Goal: Register for event/course: Sign up to attend an event or enroll in a course

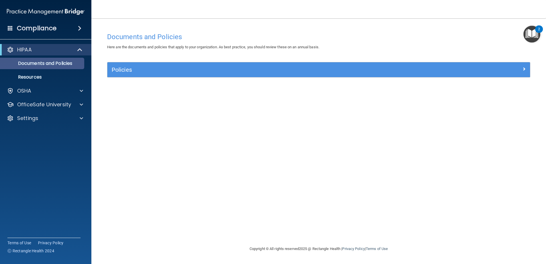
click at [35, 61] on p "Documents and Policies" at bounding box center [43, 64] width 78 height 6
click at [29, 62] on p "Documents and Policies" at bounding box center [43, 64] width 78 height 6
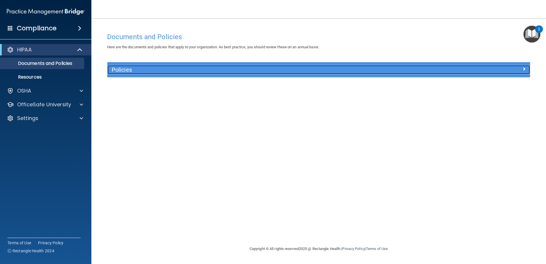
click at [114, 70] on h5 "Policies" at bounding box center [266, 70] width 308 height 6
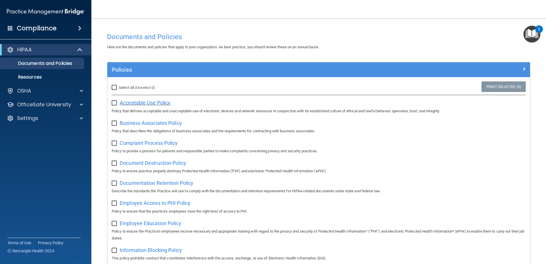
click at [139, 102] on span "Acceptable Use Policy" at bounding box center [145, 103] width 51 height 6
click at [28, 75] on p "Resources" at bounding box center [43, 77] width 78 height 6
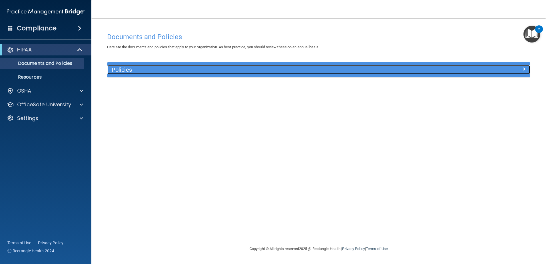
click at [124, 69] on h5 "Policies" at bounding box center [266, 70] width 308 height 6
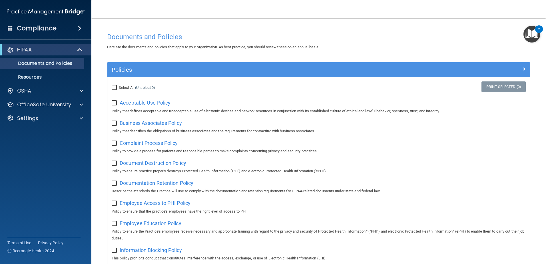
click at [115, 102] on input "checkbox" at bounding box center [115, 103] width 7 height 5
checkbox input "true"
click at [531, 36] on img "Open Resource Center, 2 new notifications" at bounding box center [531, 34] width 17 height 17
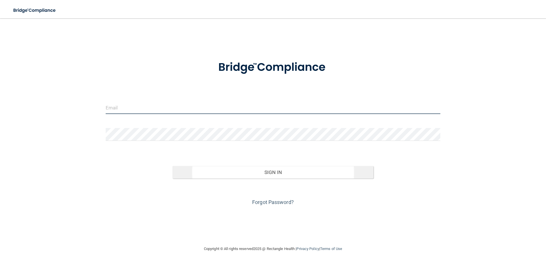
type input "[PERSON_NAME][EMAIL_ADDRESS][PERSON_NAME][DOMAIN_NAME]"
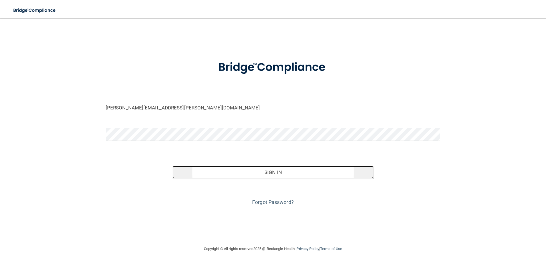
click at [258, 169] on button "Sign In" at bounding box center [272, 172] width 201 height 13
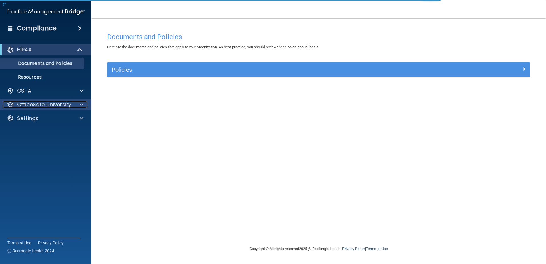
click at [47, 104] on p "OfficeSafe University" at bounding box center [44, 104] width 54 height 7
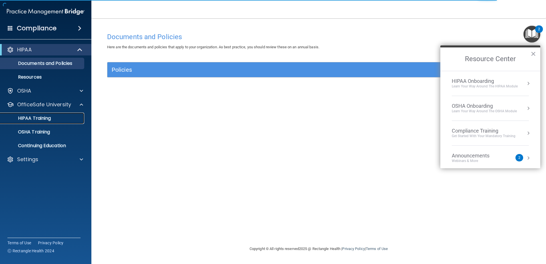
click at [38, 115] on p "HIPAA Training" at bounding box center [27, 118] width 47 height 6
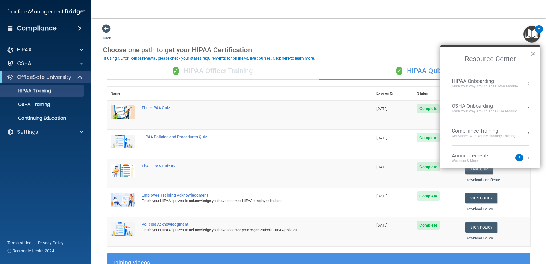
click at [533, 52] on button "×" at bounding box center [533, 53] width 5 height 9
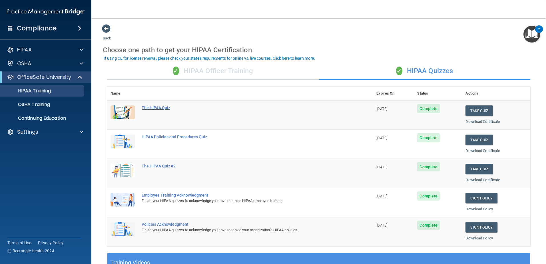
click at [155, 107] on div "The HIPAA Quiz" at bounding box center [243, 107] width 203 height 5
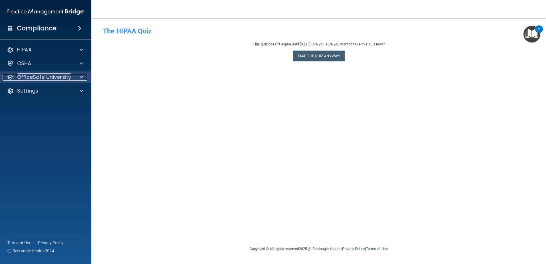
click at [38, 78] on p "OfficeSafe University" at bounding box center [44, 77] width 54 height 7
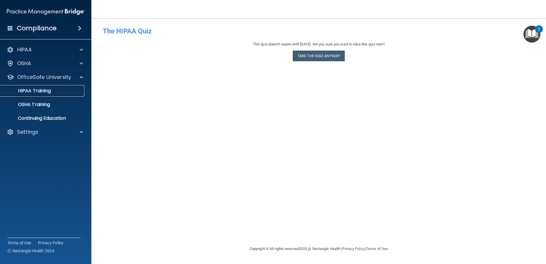
click at [38, 90] on p "HIPAA Training" at bounding box center [27, 91] width 47 height 6
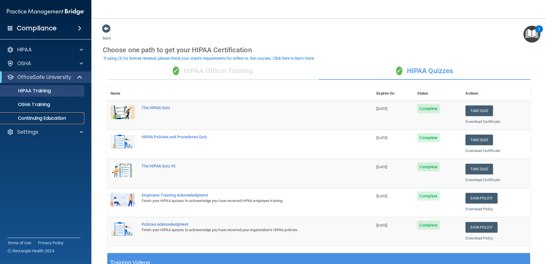
click at [39, 118] on p "Continuing Education" at bounding box center [43, 118] width 78 height 6
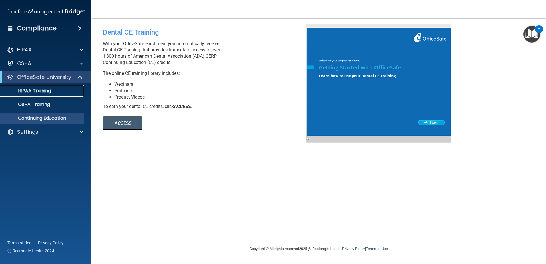
click at [39, 92] on p "HIPAA Training" at bounding box center [27, 91] width 47 height 6
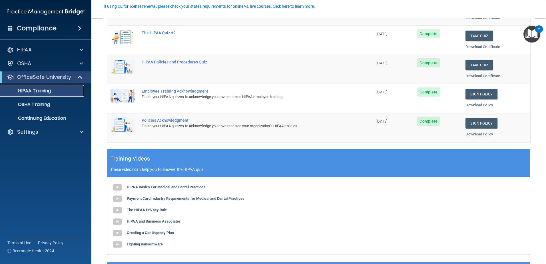
scroll to position [166, 0]
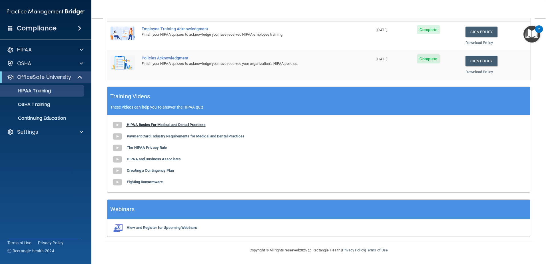
click at [132, 124] on b "HIPAA Basics For Medical and Dental Practices" at bounding box center [166, 124] width 79 height 4
click at [120, 136] on img at bounding box center [117, 136] width 11 height 11
click at [137, 147] on b "The HIPAA Privacy Rule" at bounding box center [147, 147] width 40 height 4
click at [134, 134] on b "Payment Card Industry Requirements for Medical and Dental Practices" at bounding box center [186, 136] width 118 height 4
click at [132, 150] on b "The HIPAA Privacy Rule" at bounding box center [147, 147] width 40 height 4
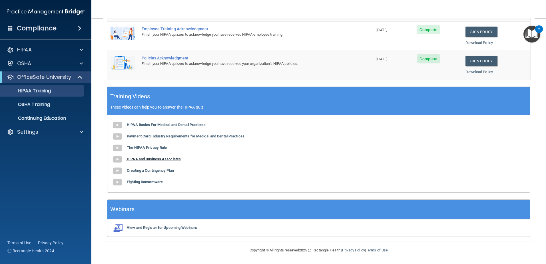
click at [142, 157] on b "HIPAA and Business Associates" at bounding box center [154, 159] width 54 height 4
click at [154, 171] on b "Creating a Contingency Plan" at bounding box center [150, 170] width 47 height 4
click at [156, 180] on b "Fighting Ransomware" at bounding box center [145, 182] width 36 height 4
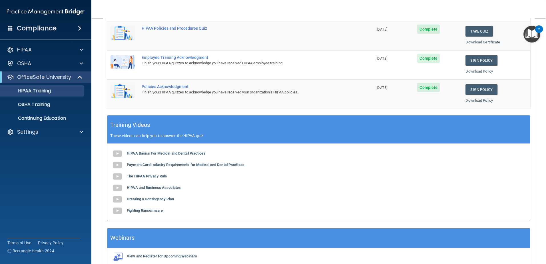
scroll to position [0, 0]
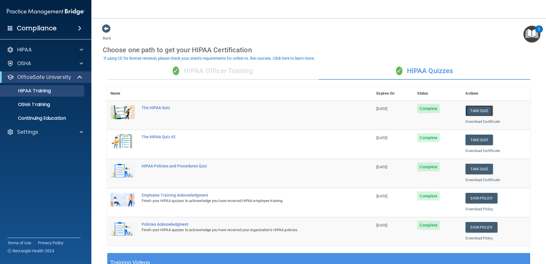
click at [480, 108] on button "Take Quiz" at bounding box center [478, 110] width 27 height 11
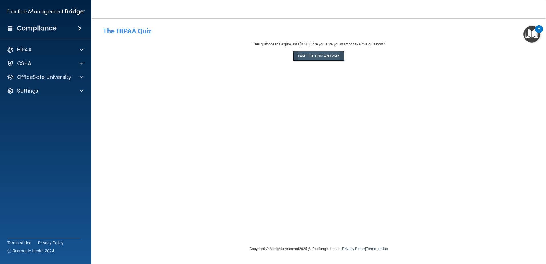
click at [315, 55] on button "Take the quiz anyway!" at bounding box center [319, 56] width 52 height 11
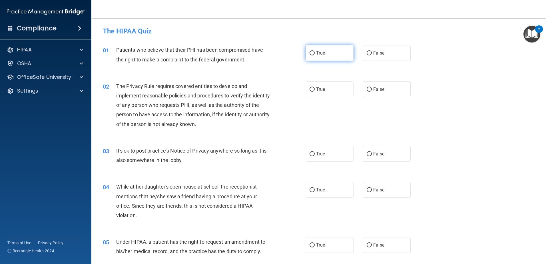
click at [310, 53] on input "True" at bounding box center [312, 53] width 5 height 4
radio input "true"
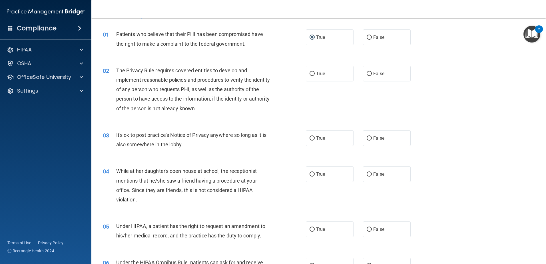
scroll to position [29, 0]
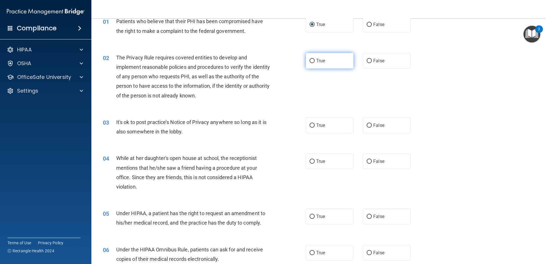
click at [312, 62] on input "True" at bounding box center [312, 61] width 5 height 4
radio input "true"
click at [312, 125] on input "True" at bounding box center [312, 125] width 5 height 4
radio input "true"
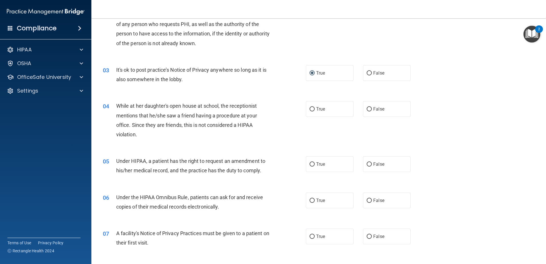
scroll to position [86, 0]
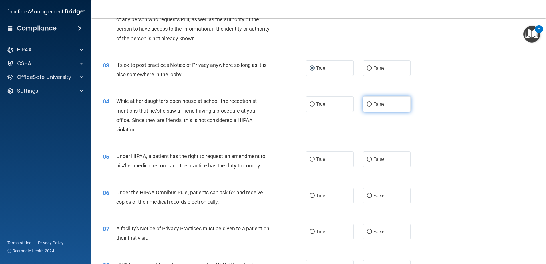
click at [368, 105] on input "False" at bounding box center [369, 104] width 5 height 4
radio input "true"
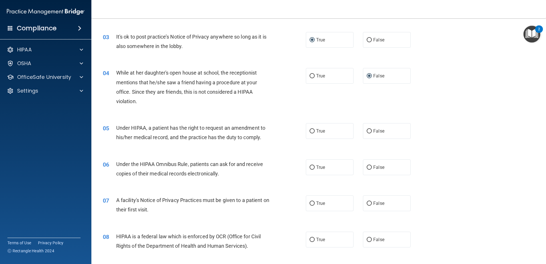
scroll to position [114, 0]
click at [312, 131] on input "True" at bounding box center [312, 131] width 5 height 4
radio input "true"
click at [369, 134] on label "False" at bounding box center [387, 131] width 48 height 16
click at [369, 133] on input "False" at bounding box center [369, 131] width 5 height 4
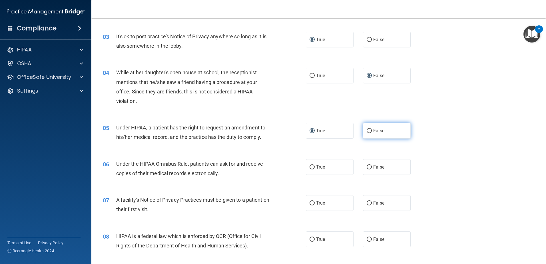
radio input "true"
radio input "false"
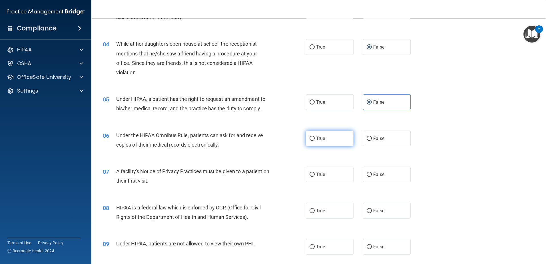
click at [316, 140] on span "True" at bounding box center [320, 138] width 9 height 5
click at [315, 140] on input "True" at bounding box center [312, 138] width 5 height 4
radio input "true"
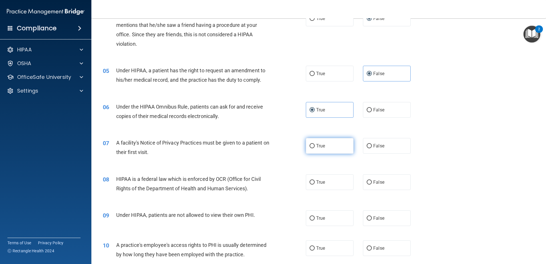
click at [310, 146] on input "True" at bounding box center [312, 146] width 5 height 4
radio input "true"
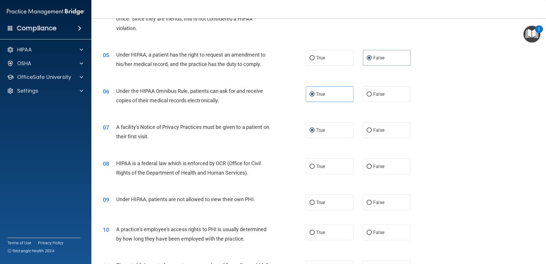
scroll to position [228, 0]
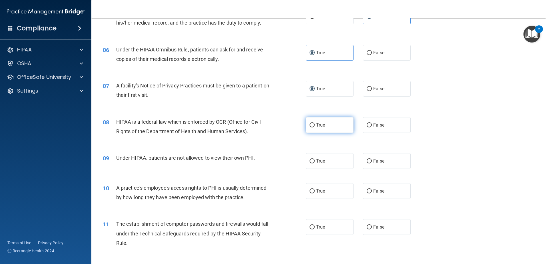
click at [310, 125] on input "True" at bounding box center [312, 125] width 5 height 4
radio input "true"
click at [311, 162] on input "True" at bounding box center [312, 161] width 5 height 4
radio input "true"
click at [369, 192] on input "False" at bounding box center [369, 191] width 5 height 4
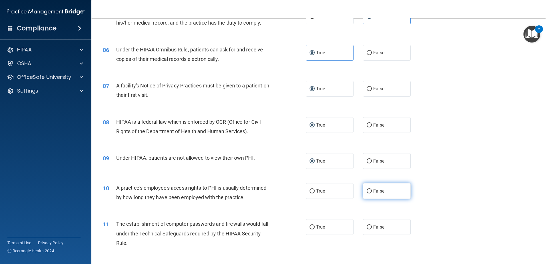
radio input "true"
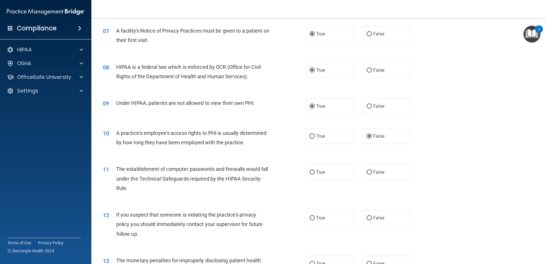
scroll to position [286, 0]
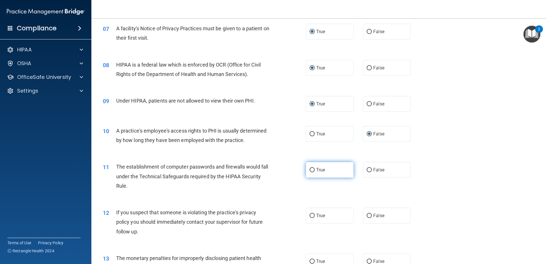
click at [311, 170] on input "True" at bounding box center [312, 170] width 5 height 4
radio input "true"
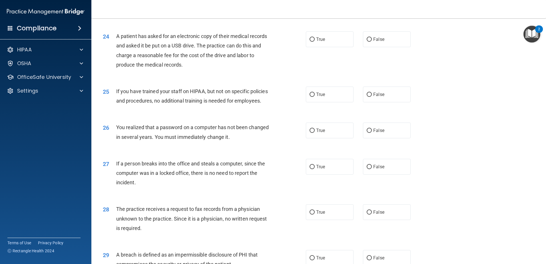
scroll to position [1097, 0]
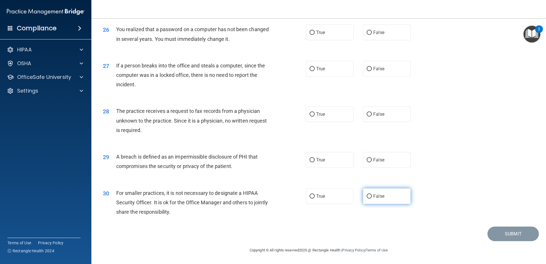
click at [367, 197] on input "False" at bounding box center [369, 196] width 5 height 4
radio input "true"
click at [312, 160] on input "True" at bounding box center [312, 160] width 5 height 4
radio input "true"
click at [373, 115] on span "False" at bounding box center [378, 113] width 11 height 5
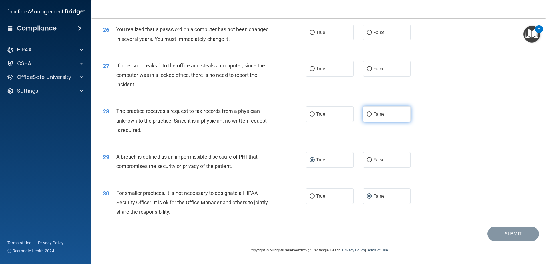
click at [371, 115] on input "False" at bounding box center [369, 114] width 5 height 4
radio input "true"
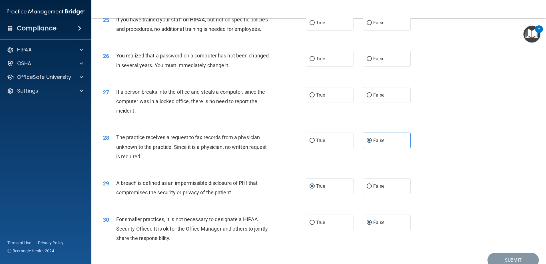
scroll to position [1040, 0]
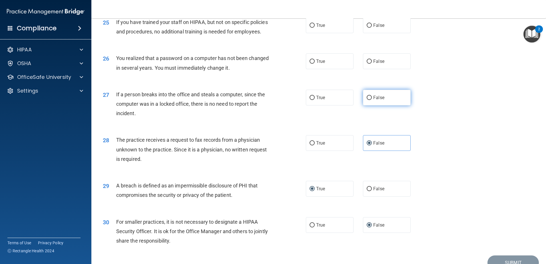
click at [370, 105] on label "False" at bounding box center [387, 98] width 48 height 16
click at [370, 100] on input "False" at bounding box center [369, 98] width 5 height 4
radio input "true"
click at [307, 69] on label "True" at bounding box center [330, 61] width 48 height 16
click at [310, 64] on input "True" at bounding box center [312, 61] width 5 height 4
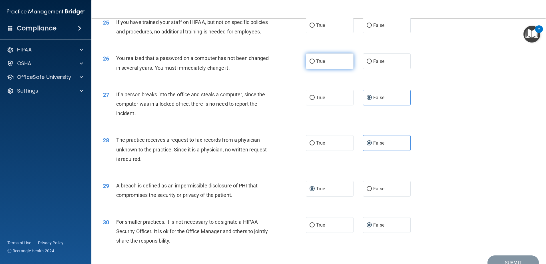
radio input "true"
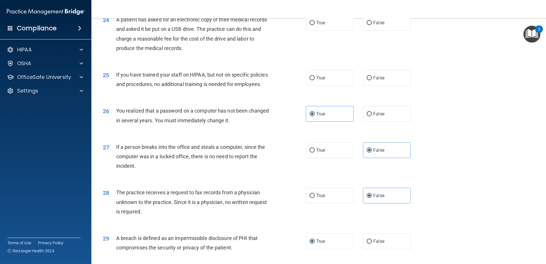
scroll to position [983, 0]
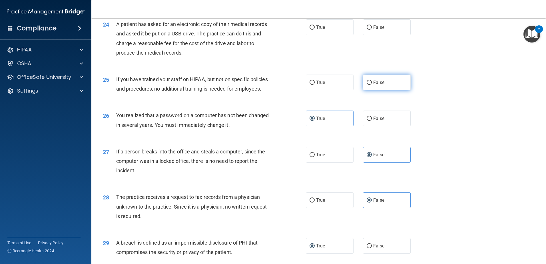
click at [370, 90] on label "False" at bounding box center [387, 83] width 48 height 16
click at [370, 85] on input "False" at bounding box center [369, 83] width 5 height 4
radio input "true"
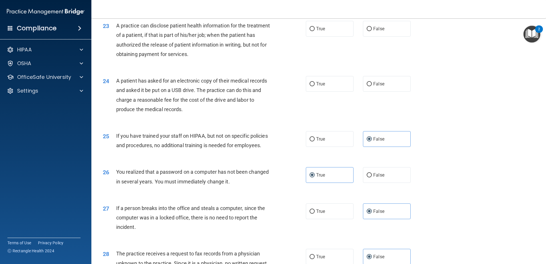
scroll to position [926, 0]
click at [312, 87] on input "True" at bounding box center [312, 85] width 5 height 4
radio input "true"
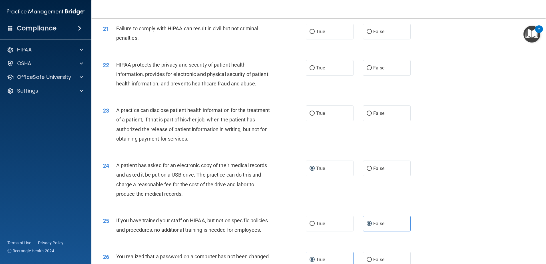
scroll to position [840, 0]
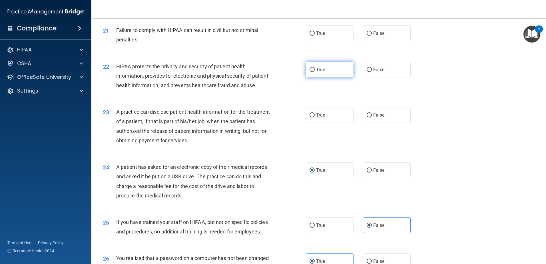
drag, startPoint x: 312, startPoint y: 78, endPoint x: 310, endPoint y: 80, distance: 3.4
click at [310, 72] on input "True" at bounding box center [312, 70] width 5 height 4
radio input "true"
click at [312, 117] on input "True" at bounding box center [312, 115] width 5 height 4
radio input "true"
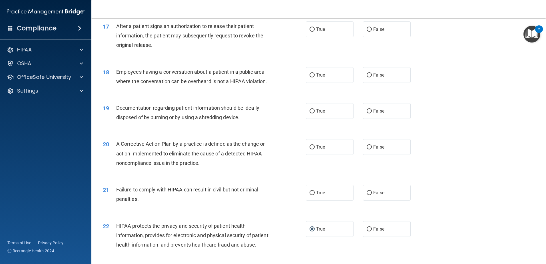
scroll to position [669, 0]
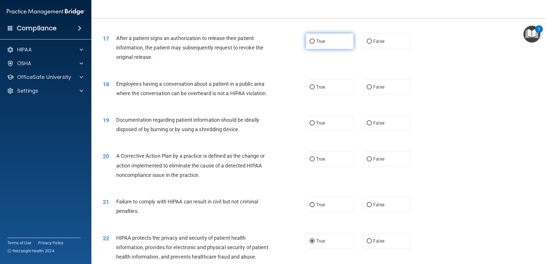
click at [311, 44] on input "True" at bounding box center [312, 41] width 5 height 4
radio input "true"
click at [368, 89] on input "False" at bounding box center [369, 87] width 5 height 4
radio input "true"
click at [310, 125] on input "True" at bounding box center [312, 123] width 5 height 4
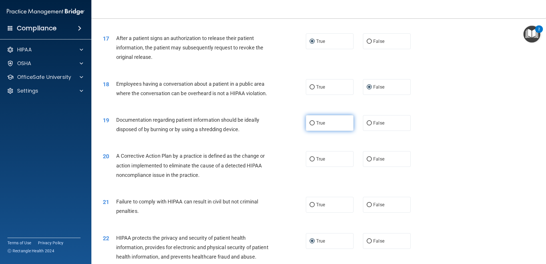
radio input "true"
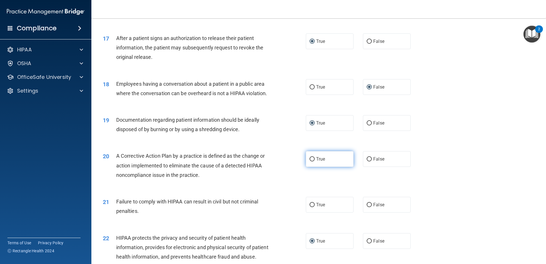
click at [311, 167] on label "True" at bounding box center [330, 159] width 48 height 16
click at [311, 161] on input "True" at bounding box center [312, 159] width 5 height 4
radio input "true"
click at [367, 207] on input "False" at bounding box center [369, 205] width 5 height 4
radio input "true"
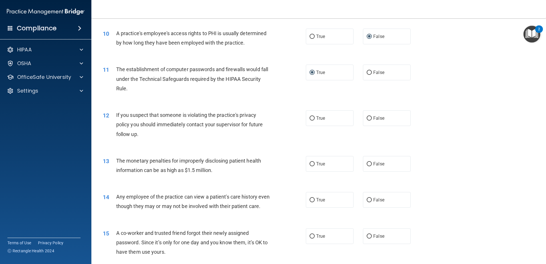
scroll to position [383, 0]
click at [311, 118] on input "True" at bounding box center [312, 118] width 5 height 4
radio input "true"
click at [312, 164] on input "True" at bounding box center [312, 164] width 5 height 4
radio input "true"
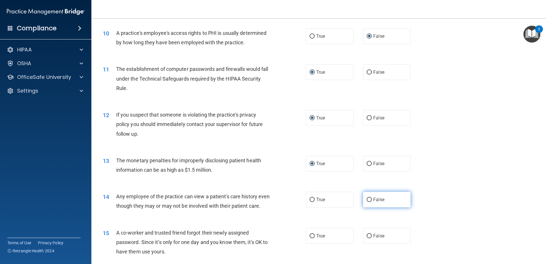
click at [369, 201] on label "False" at bounding box center [387, 200] width 48 height 16
click at [369, 201] on input "False" at bounding box center [369, 200] width 5 height 4
radio input "true"
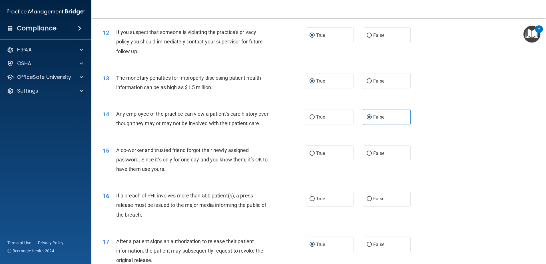
scroll to position [469, 0]
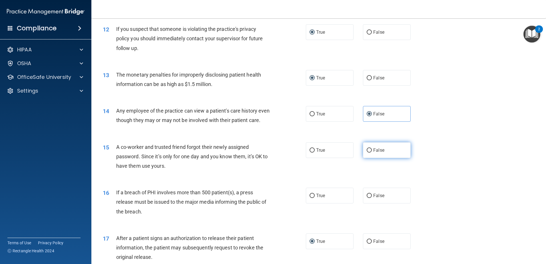
click at [368, 152] on input "False" at bounding box center [369, 150] width 5 height 4
radio input "true"
click at [310, 198] on input "True" at bounding box center [312, 196] width 5 height 4
radio input "true"
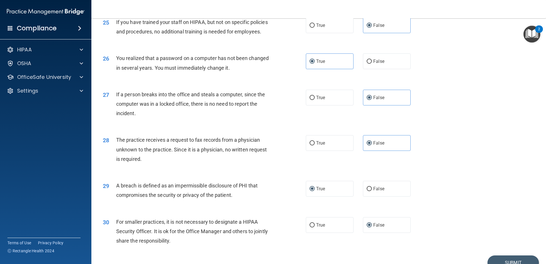
scroll to position [1097, 0]
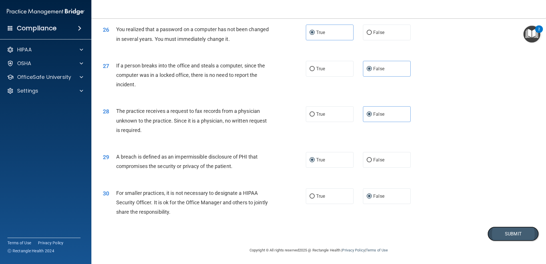
click at [499, 233] on button "Submit" at bounding box center [512, 233] width 51 height 15
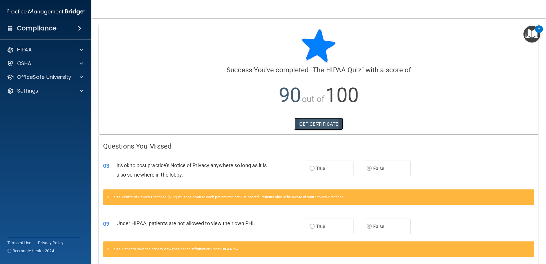
click at [319, 125] on link "GET CERTIFICATE" at bounding box center [318, 124] width 49 height 13
click at [42, 78] on p "OfficeSafe University" at bounding box center [44, 77] width 54 height 7
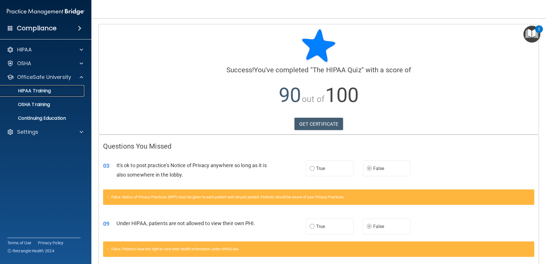
click at [41, 91] on p "HIPAA Training" at bounding box center [27, 91] width 47 height 6
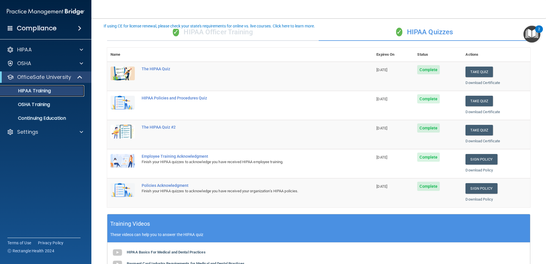
scroll to position [29, 0]
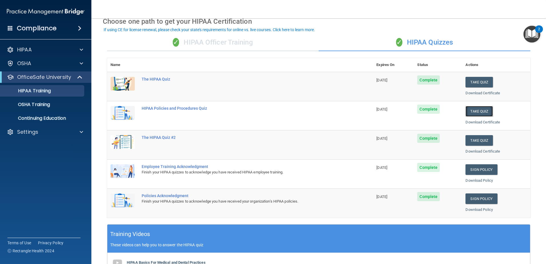
click at [475, 112] on button "Take Quiz" at bounding box center [478, 111] width 27 height 11
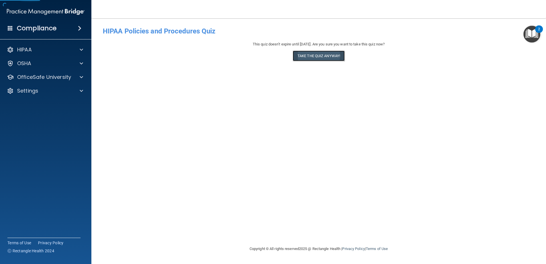
click at [309, 58] on button "Take the quiz anyway!" at bounding box center [319, 56] width 52 height 11
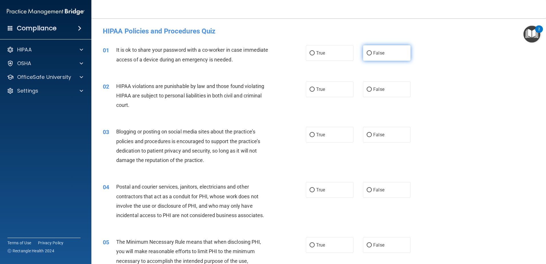
click at [367, 52] on input "False" at bounding box center [369, 53] width 5 height 4
radio input "true"
click at [312, 90] on input "True" at bounding box center [312, 89] width 5 height 4
radio input "true"
click at [310, 133] on input "True" at bounding box center [312, 135] width 5 height 4
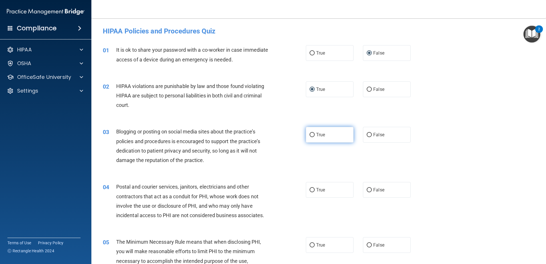
radio input "true"
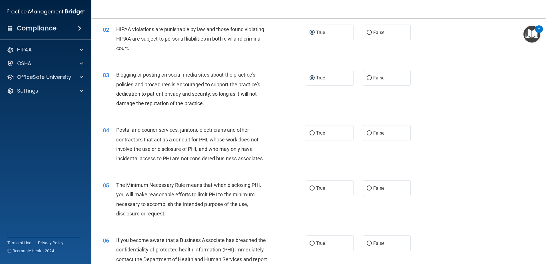
scroll to position [57, 0]
click at [311, 134] on input "True" at bounding box center [312, 133] width 5 height 4
radio input "true"
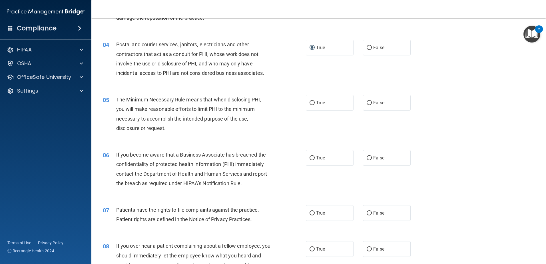
scroll to position [143, 0]
click at [316, 100] on span "True" at bounding box center [320, 101] width 9 height 5
click at [314, 100] on input "True" at bounding box center [312, 102] width 5 height 4
radio input "true"
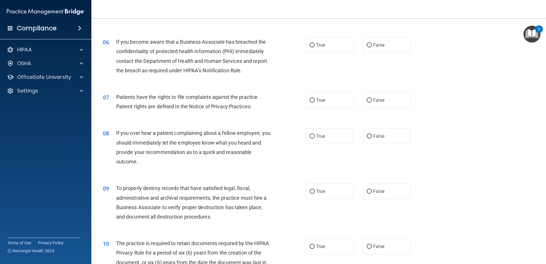
scroll to position [257, 0]
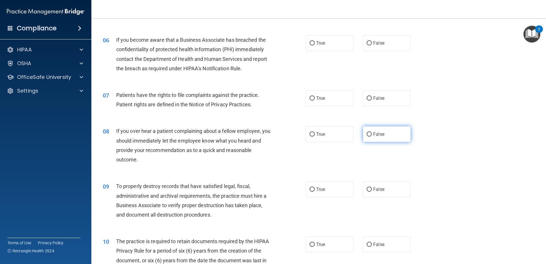
click at [367, 132] on input "False" at bounding box center [369, 134] width 5 height 4
radio input "true"
click at [316, 99] on span "True" at bounding box center [320, 97] width 9 height 5
click at [315, 99] on input "True" at bounding box center [312, 98] width 5 height 4
radio input "true"
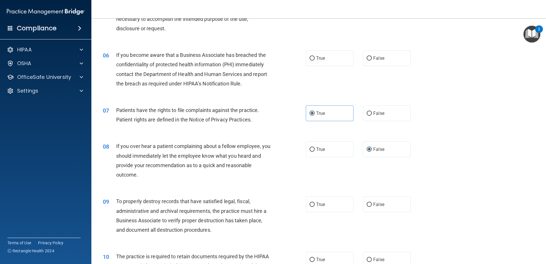
scroll to position [200, 0]
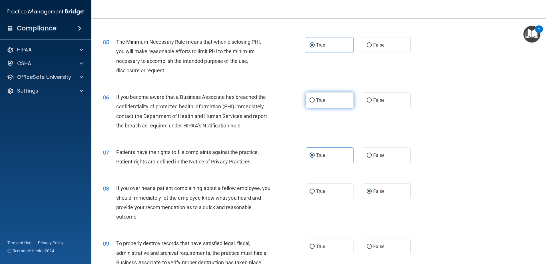
click at [316, 101] on span "True" at bounding box center [320, 99] width 9 height 5
click at [314, 101] on input "True" at bounding box center [312, 100] width 5 height 4
radio input "true"
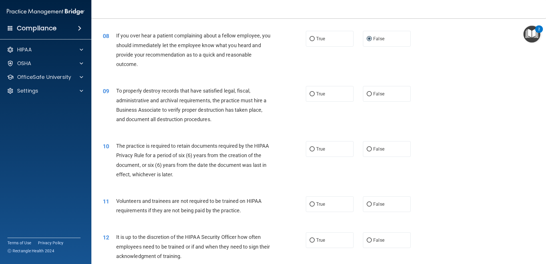
scroll to position [371, 0]
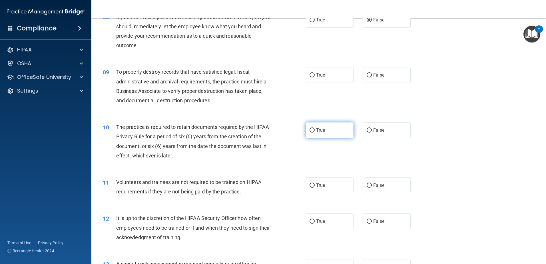
click at [311, 129] on input "True" at bounding box center [312, 130] width 5 height 4
radio input "true"
click at [314, 75] on label "True" at bounding box center [330, 75] width 48 height 16
click at [314, 75] on input "True" at bounding box center [312, 75] width 5 height 4
radio input "true"
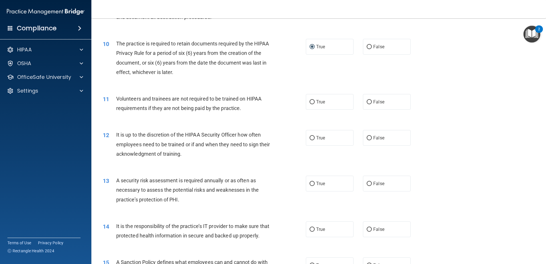
scroll to position [457, 0]
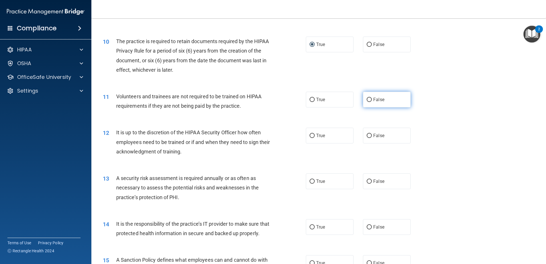
click at [368, 98] on input "False" at bounding box center [369, 100] width 5 height 4
radio input "true"
click at [367, 136] on input "False" at bounding box center [369, 136] width 5 height 4
radio input "true"
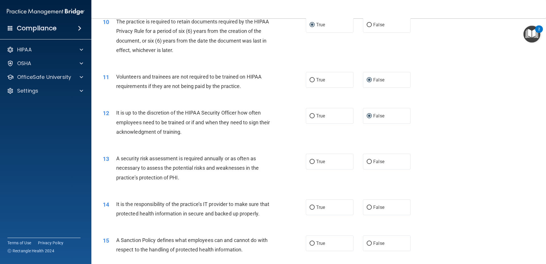
scroll to position [514, 0]
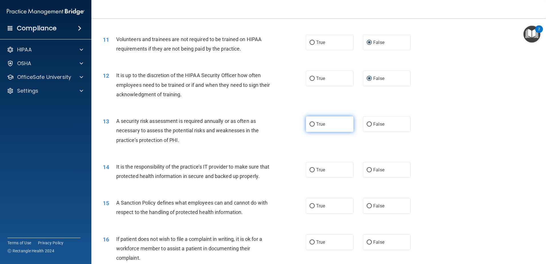
click at [313, 126] on label "True" at bounding box center [330, 124] width 48 height 16
click at [313, 126] on input "True" at bounding box center [312, 124] width 5 height 4
radio input "true"
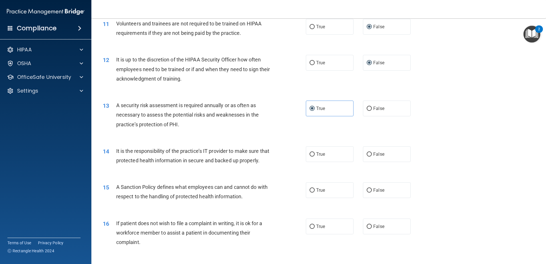
scroll to position [571, 0]
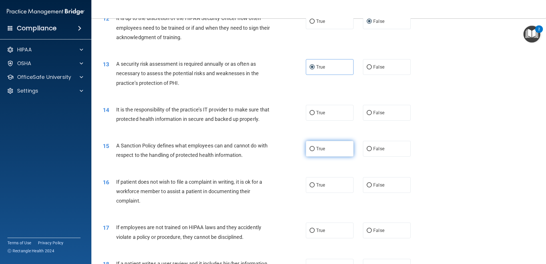
click at [316, 151] on span "True" at bounding box center [320, 148] width 9 height 5
click at [314, 151] on input "True" at bounding box center [312, 149] width 5 height 4
radio input "true"
drag, startPoint x: 368, startPoint y: 194, endPoint x: 262, endPoint y: 203, distance: 106.8
click at [420, 177] on ng-form "16 If patient does not wish to file a complaint in writing, it is ok for a work…" at bounding box center [420, 177] width 0 height 0
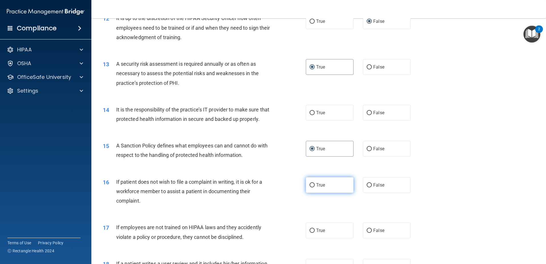
click at [312, 187] on input "True" at bounding box center [312, 185] width 5 height 4
radio input "true"
click at [367, 187] on input "False" at bounding box center [369, 185] width 5 height 4
radio input "true"
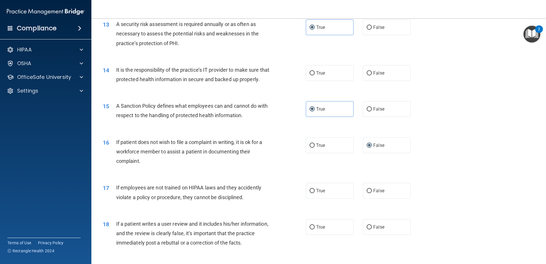
scroll to position [628, 0]
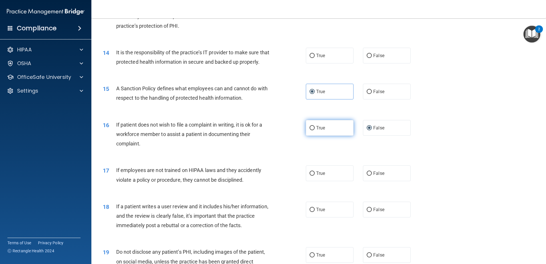
click at [313, 136] on label "True" at bounding box center [330, 128] width 48 height 16
click at [313, 130] on input "True" at bounding box center [312, 128] width 5 height 4
radio input "true"
radio input "false"
click at [369, 176] on input "False" at bounding box center [369, 173] width 5 height 4
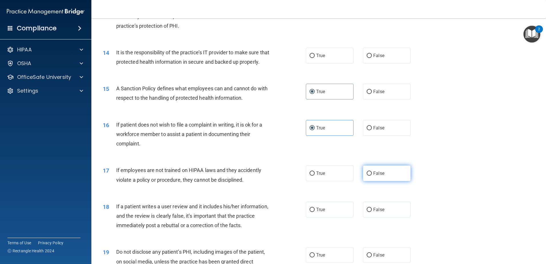
radio input "true"
click at [368, 212] on input "False" at bounding box center [369, 210] width 5 height 4
radio input "true"
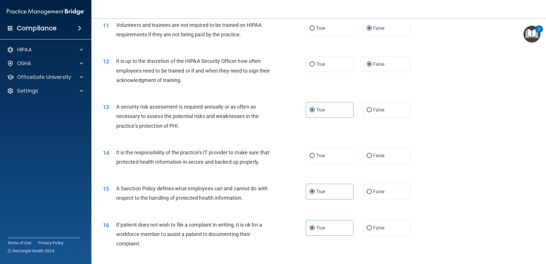
scroll to position [514, 0]
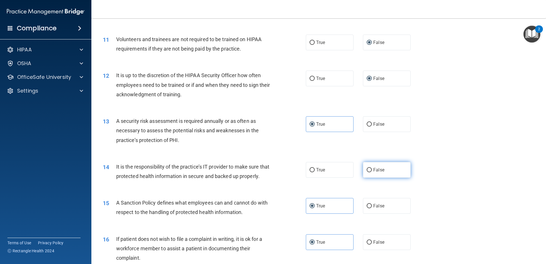
click at [368, 169] on input "False" at bounding box center [369, 170] width 5 height 4
radio input "true"
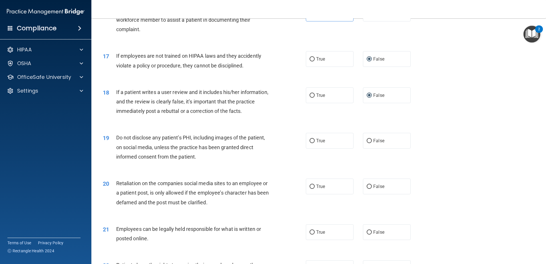
scroll to position [771, 0]
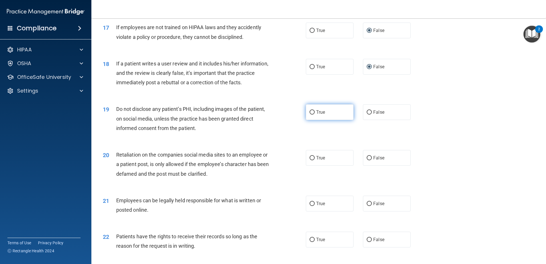
click at [314, 120] on label "True" at bounding box center [330, 112] width 48 height 16
click at [314, 115] on input "True" at bounding box center [312, 112] width 5 height 4
radio input "true"
click at [310, 206] on input "True" at bounding box center [312, 204] width 5 height 4
radio input "true"
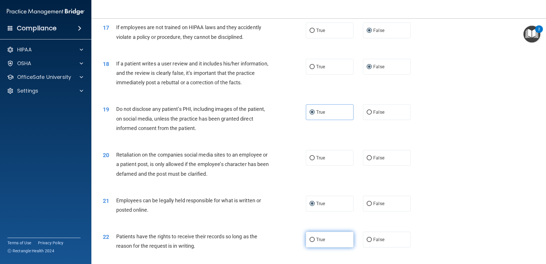
click at [313, 247] on label "True" at bounding box center [330, 240] width 48 height 16
click at [313, 242] on input "True" at bounding box center [312, 240] width 5 height 4
radio input "true"
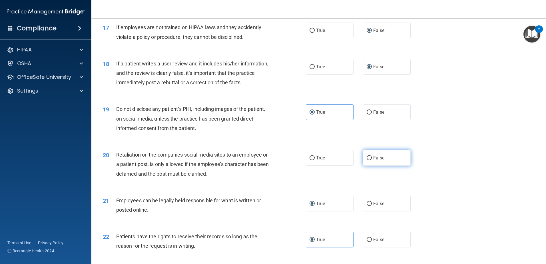
click at [367, 160] on input "False" at bounding box center [369, 158] width 5 height 4
radio input "true"
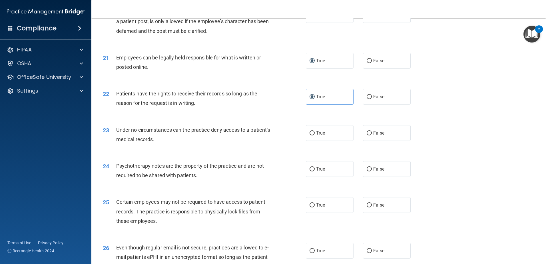
scroll to position [942, 0]
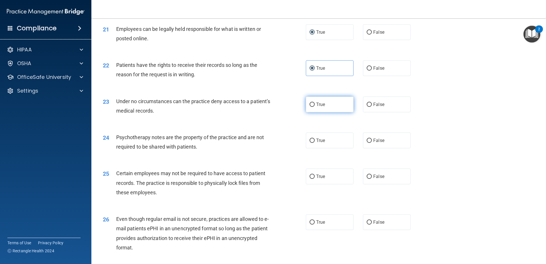
click at [307, 112] on label "True" at bounding box center [330, 105] width 48 height 16
click at [310, 107] on input "True" at bounding box center [312, 105] width 5 height 4
radio input "true"
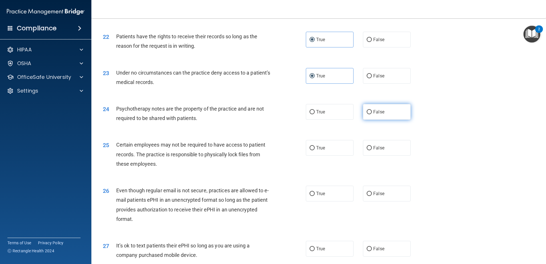
click at [367, 114] on input "False" at bounding box center [369, 112] width 5 height 4
radio input "true"
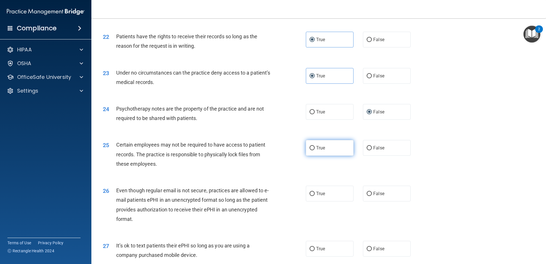
click at [310, 150] on input "True" at bounding box center [312, 148] width 5 height 4
radio input "true"
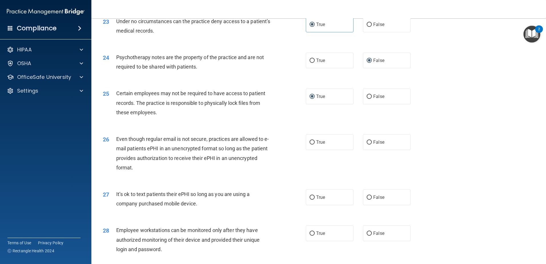
scroll to position [1028, 0]
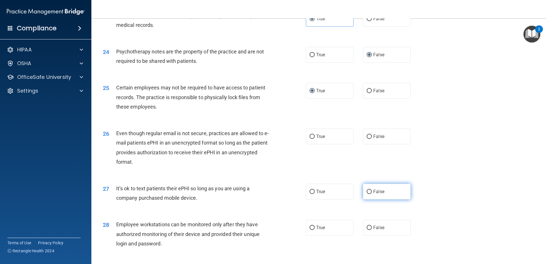
click at [370, 199] on label "False" at bounding box center [387, 192] width 48 height 16
click at [370, 194] on input "False" at bounding box center [369, 192] width 5 height 4
radio input "true"
click at [312, 230] on input "True" at bounding box center [312, 228] width 5 height 4
radio input "true"
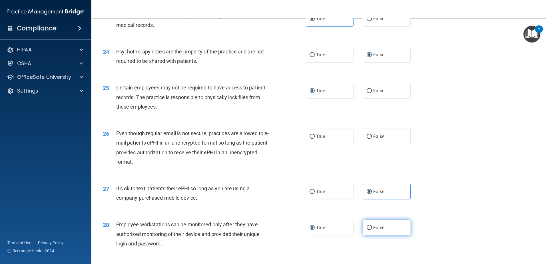
click at [369, 235] on label "False" at bounding box center [387, 228] width 48 height 16
click at [369, 230] on input "False" at bounding box center [369, 228] width 5 height 4
radio input "true"
radio input "false"
click at [309, 144] on label "True" at bounding box center [330, 136] width 48 height 16
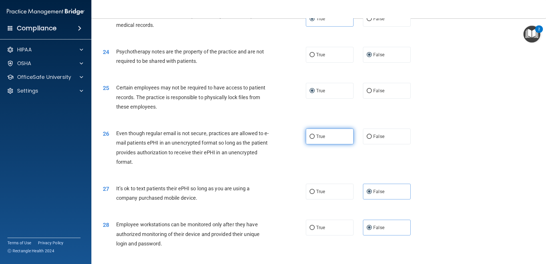
click at [311, 139] on input "True" at bounding box center [312, 136] width 5 height 4
radio input "true"
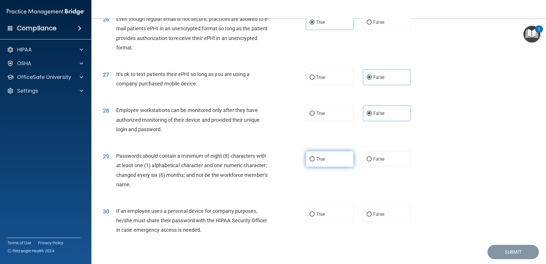
scroll to position [1170, 0]
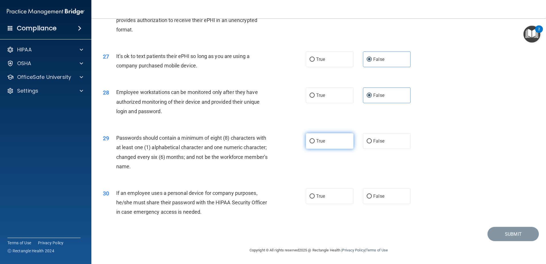
click at [311, 141] on input "True" at bounding box center [312, 141] width 5 height 4
radio input "true"
click at [367, 195] on input "False" at bounding box center [369, 196] width 5 height 4
radio input "true"
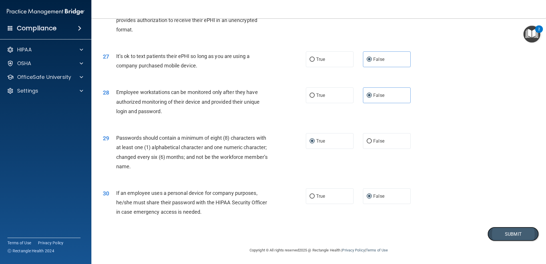
click at [514, 234] on button "Submit" at bounding box center [512, 234] width 51 height 15
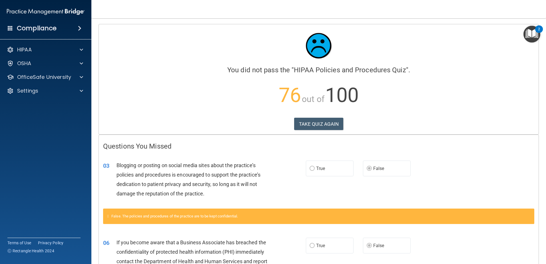
drag, startPoint x: 186, startPoint y: 82, endPoint x: 159, endPoint y: 79, distance: 27.5
click at [159, 79] on p "76 out of 100" at bounding box center [318, 95] width 431 height 37
click at [298, 122] on button "TAKE QUIZ AGAIN" at bounding box center [318, 124] width 49 height 13
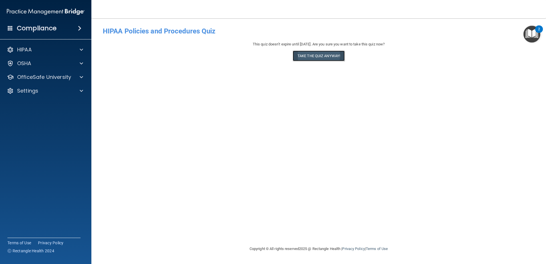
click at [320, 51] on button "Take the quiz anyway!" at bounding box center [319, 56] width 52 height 11
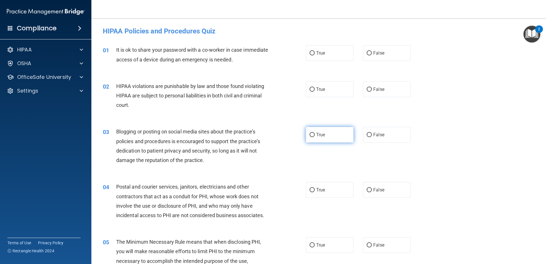
click at [310, 133] on input "True" at bounding box center [312, 135] width 5 height 4
radio input "true"
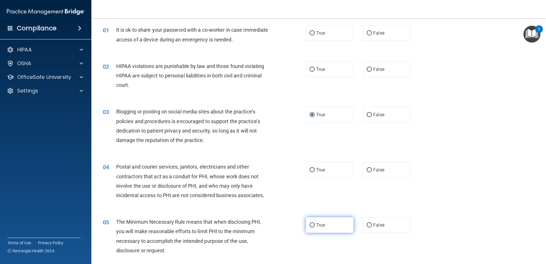
scroll to position [114, 0]
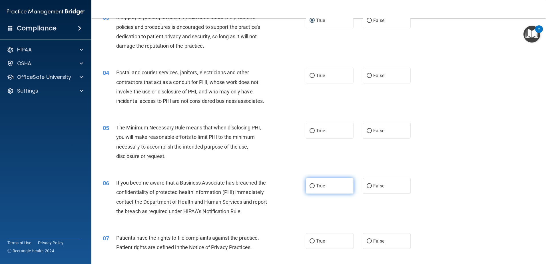
click at [312, 185] on input "True" at bounding box center [312, 186] width 5 height 4
radio input "true"
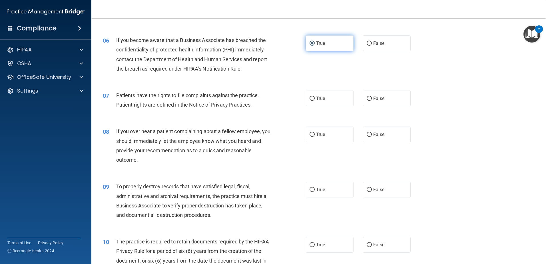
scroll to position [257, 0]
click at [310, 188] on input "True" at bounding box center [312, 189] width 5 height 4
radio input "true"
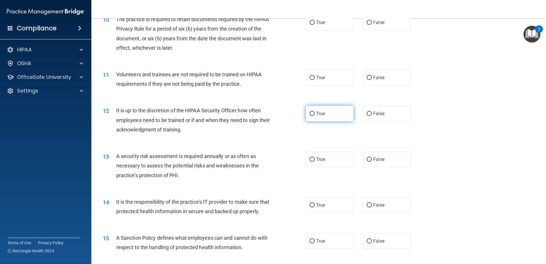
scroll to position [485, 0]
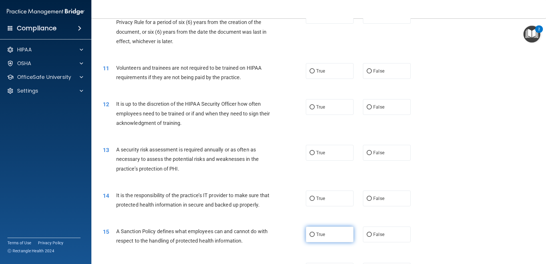
click at [312, 237] on input "True" at bounding box center [312, 234] width 5 height 4
radio input "true"
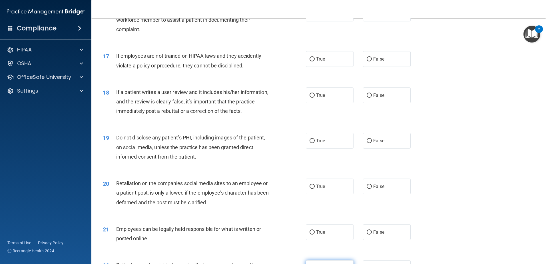
scroll to position [857, 0]
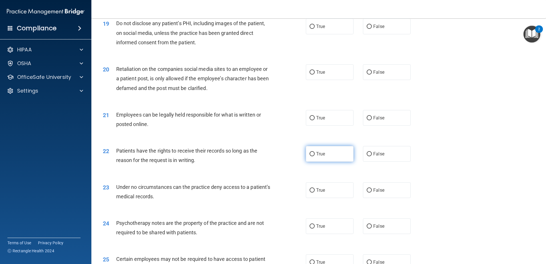
click at [312, 156] on input "True" at bounding box center [312, 154] width 5 height 4
radio input "true"
click at [310, 192] on input "True" at bounding box center [312, 190] width 5 height 4
radio input "true"
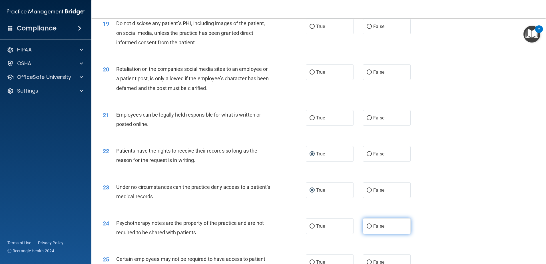
click at [367, 228] on input "False" at bounding box center [369, 226] width 5 height 4
radio input "true"
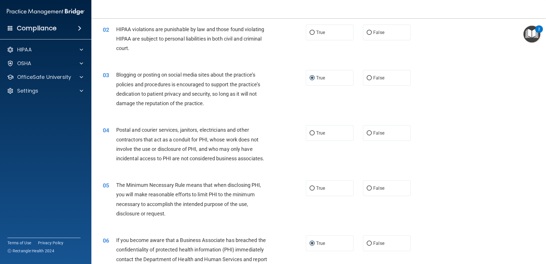
scroll to position [0, 0]
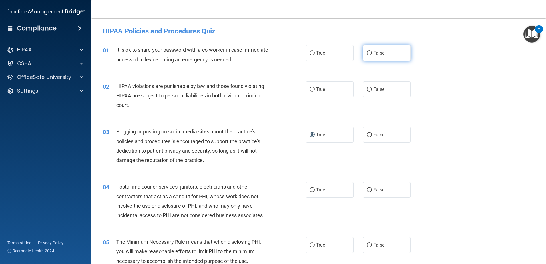
click at [368, 52] on input "False" at bounding box center [369, 53] width 5 height 4
radio input "true"
click at [311, 89] on input "True" at bounding box center [312, 89] width 5 height 4
radio input "true"
click at [310, 190] on input "True" at bounding box center [312, 190] width 5 height 4
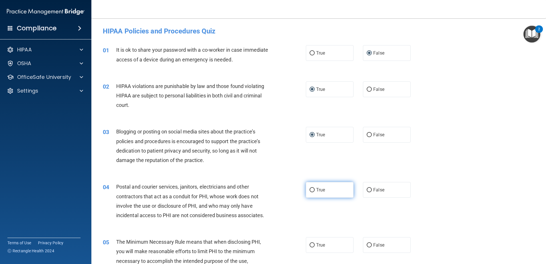
radio input "true"
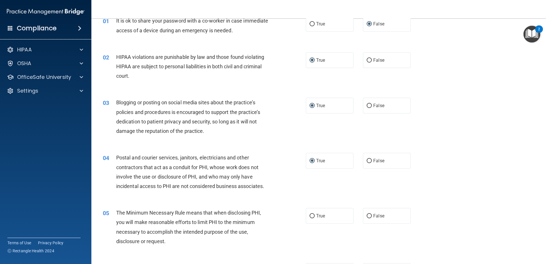
scroll to position [143, 0]
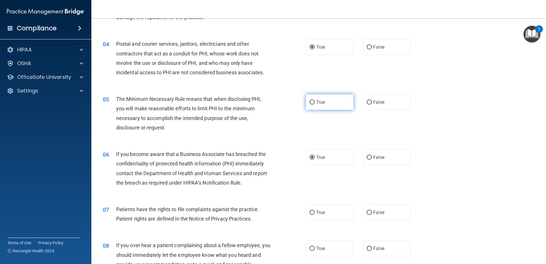
click at [317, 101] on span "True" at bounding box center [320, 101] width 9 height 5
click at [315, 101] on input "True" at bounding box center [312, 102] width 5 height 4
radio input "true"
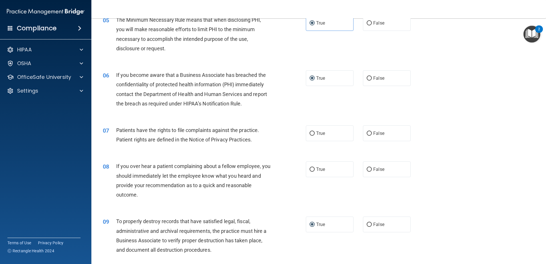
scroll to position [228, 0]
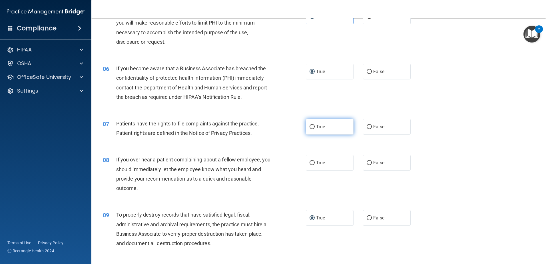
click at [310, 128] on input "True" at bounding box center [312, 127] width 5 height 4
radio input "true"
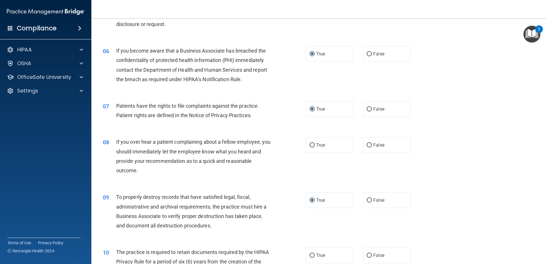
scroll to position [286, 0]
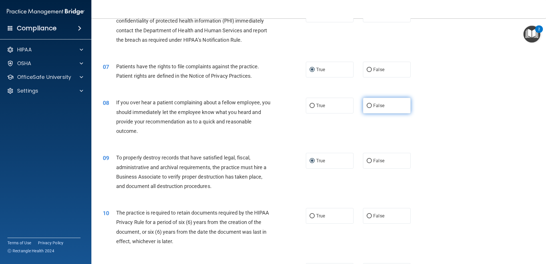
click at [368, 105] on input "False" at bounding box center [369, 106] width 5 height 4
radio input "true"
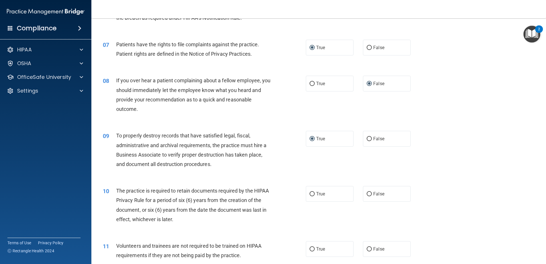
scroll to position [343, 0]
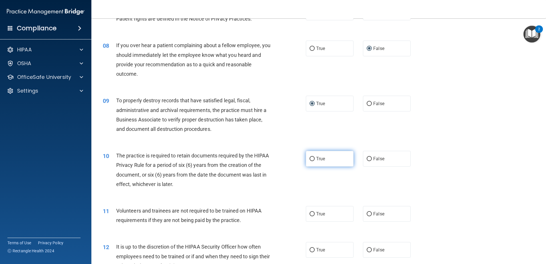
click at [316, 158] on span "True" at bounding box center [320, 158] width 9 height 5
click at [314, 158] on input "True" at bounding box center [312, 159] width 5 height 4
radio input "true"
click at [368, 212] on input "False" at bounding box center [369, 214] width 5 height 4
radio input "true"
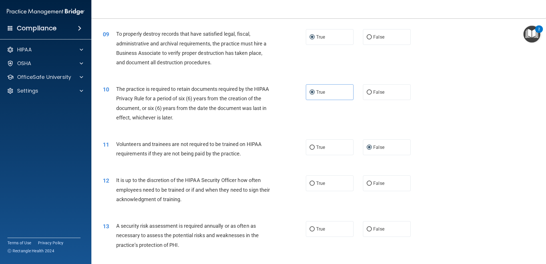
scroll to position [457, 0]
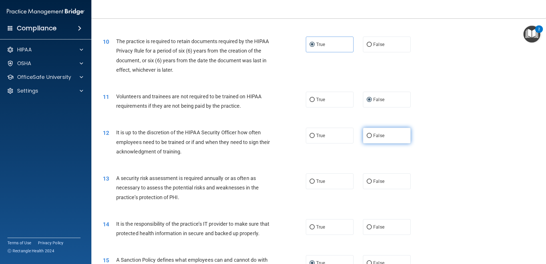
click at [368, 135] on input "False" at bounding box center [369, 136] width 5 height 4
radio input "true"
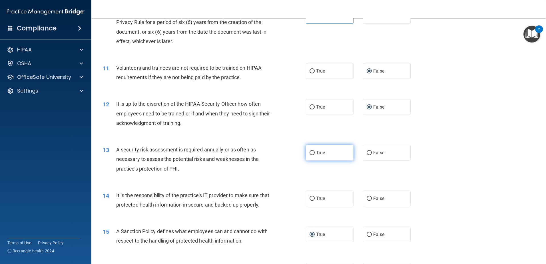
click at [310, 154] on input "True" at bounding box center [312, 153] width 5 height 4
radio input "true"
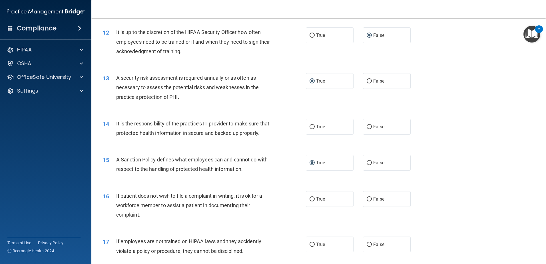
scroll to position [571, 0]
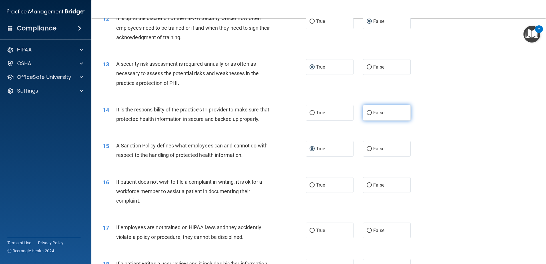
click at [367, 112] on input "False" at bounding box center [369, 113] width 5 height 4
radio input "true"
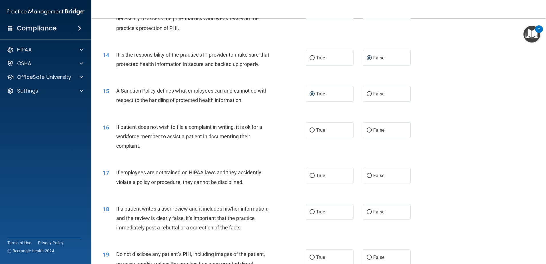
scroll to position [628, 0]
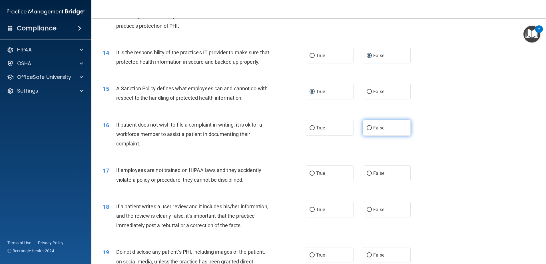
click at [367, 130] on input "False" at bounding box center [369, 128] width 5 height 4
radio input "true"
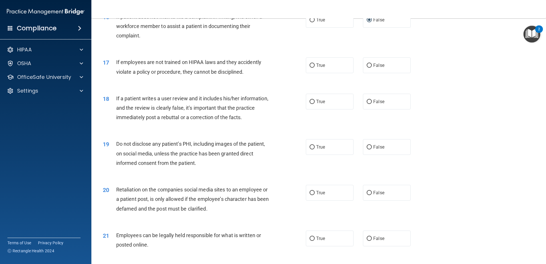
scroll to position [742, 0]
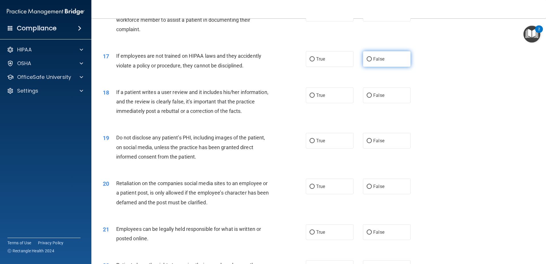
click at [382, 67] on label "False" at bounding box center [387, 59] width 48 height 16
click at [372, 61] on input "False" at bounding box center [369, 59] width 5 height 4
radio input "true"
click at [368, 98] on input "False" at bounding box center [369, 95] width 5 height 4
radio input "true"
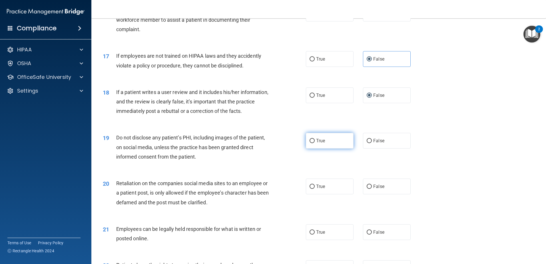
click at [313, 148] on label "True" at bounding box center [330, 141] width 48 height 16
click at [313, 143] on input "True" at bounding box center [312, 141] width 5 height 4
radio input "true"
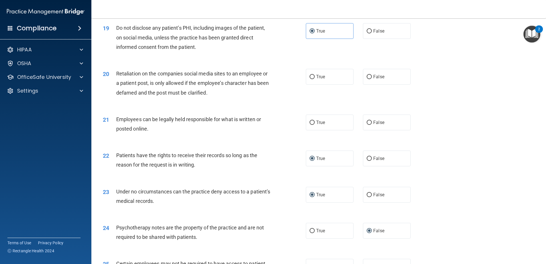
scroll to position [857, 0]
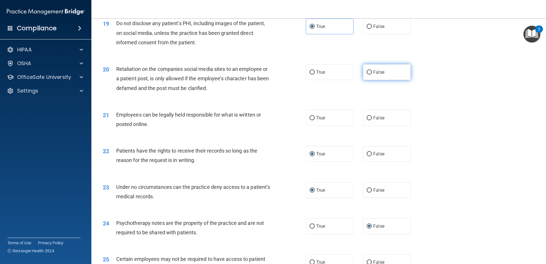
click at [375, 75] on span "False" at bounding box center [378, 71] width 11 height 5
click at [372, 75] on input "False" at bounding box center [369, 72] width 5 height 4
radio input "true"
click at [321, 121] on span "True" at bounding box center [320, 117] width 9 height 5
click at [315, 120] on input "True" at bounding box center [312, 118] width 5 height 4
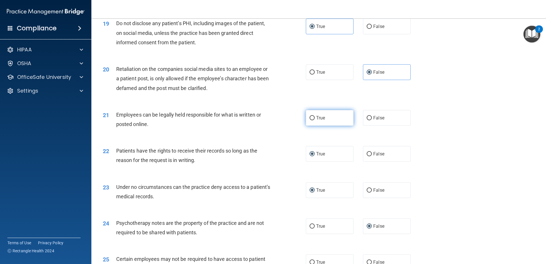
radio input "true"
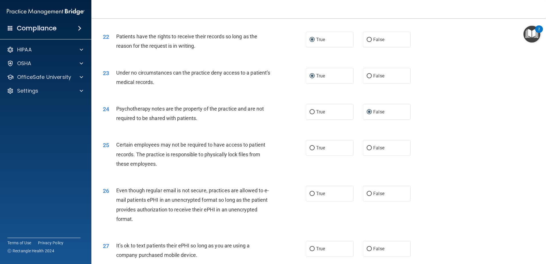
scroll to position [999, 0]
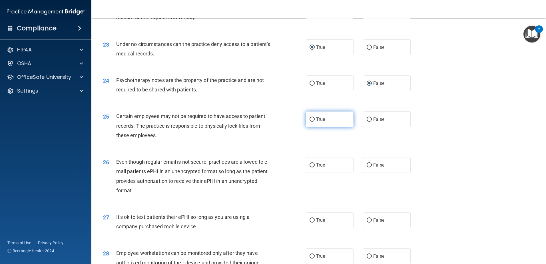
click at [314, 127] on label "True" at bounding box center [330, 119] width 48 height 16
click at [314, 122] on input "True" at bounding box center [312, 119] width 5 height 4
radio input "true"
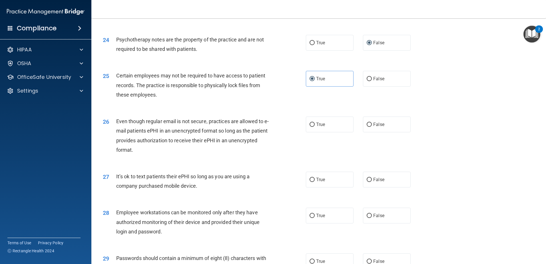
scroll to position [1057, 0]
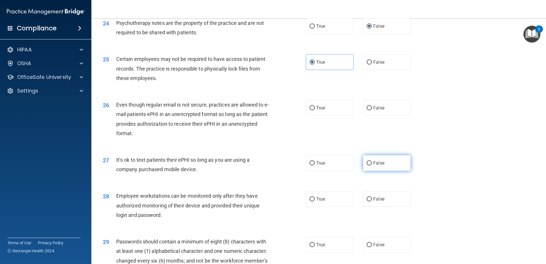
click at [368, 165] on input "False" at bounding box center [369, 163] width 5 height 4
radio input "true"
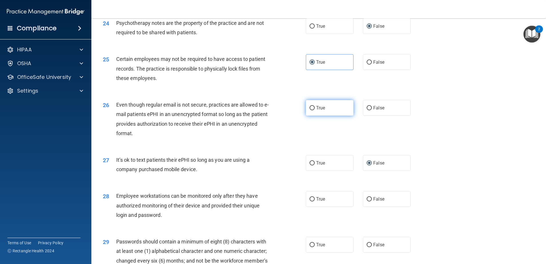
click at [316, 111] on span "True" at bounding box center [320, 107] width 9 height 5
click at [315, 110] on input "True" at bounding box center [312, 108] width 5 height 4
radio input "true"
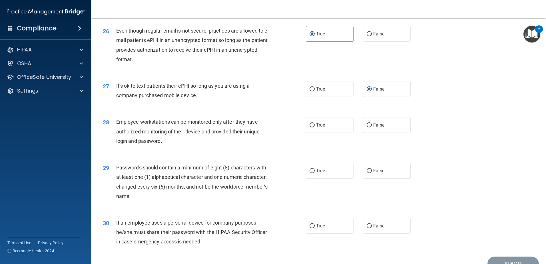
scroll to position [1142, 0]
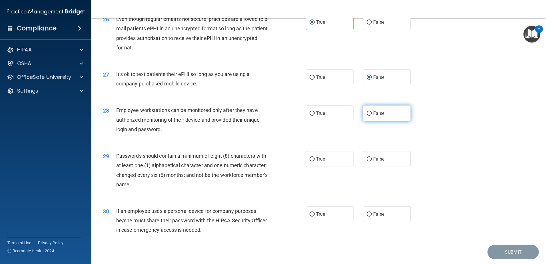
click at [370, 121] on label "False" at bounding box center [387, 113] width 48 height 16
click at [370, 116] on input "False" at bounding box center [369, 113] width 5 height 4
radio input "true"
click at [326, 167] on label "True" at bounding box center [330, 159] width 48 height 16
click at [315, 161] on input "True" at bounding box center [312, 159] width 5 height 4
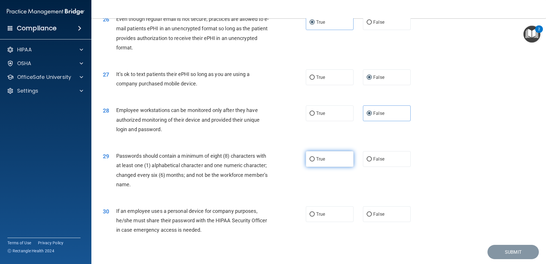
radio input "true"
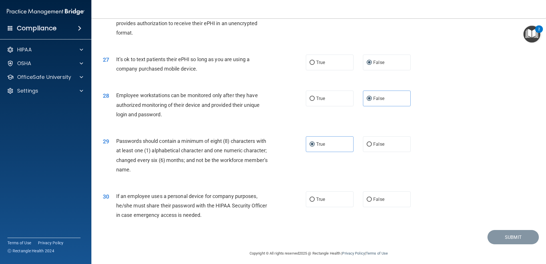
scroll to position [1170, 0]
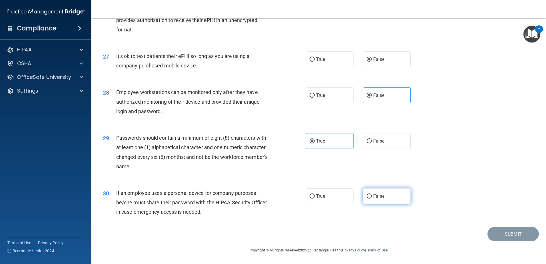
click at [369, 197] on label "False" at bounding box center [387, 196] width 48 height 16
click at [369, 197] on input "False" at bounding box center [369, 196] width 5 height 4
radio input "true"
click at [505, 232] on button "Submit" at bounding box center [512, 234] width 51 height 15
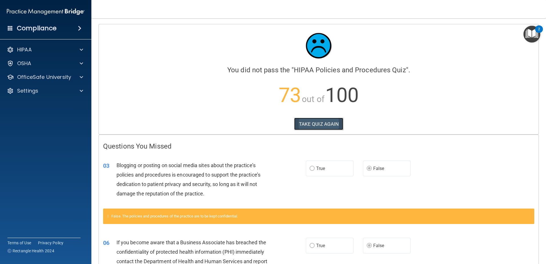
click at [318, 120] on button "TAKE QUIZ AGAIN" at bounding box center [318, 124] width 49 height 13
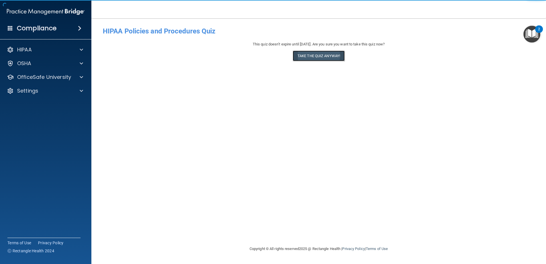
click at [317, 56] on button "Take the quiz anyway!" at bounding box center [319, 56] width 52 height 11
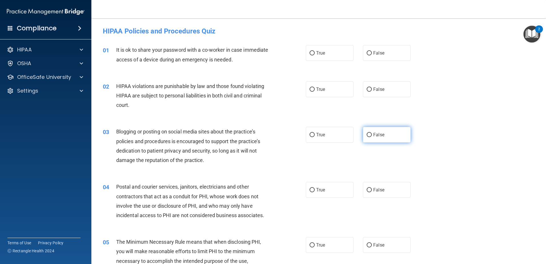
click at [368, 135] on input "False" at bounding box center [369, 135] width 5 height 4
radio input "true"
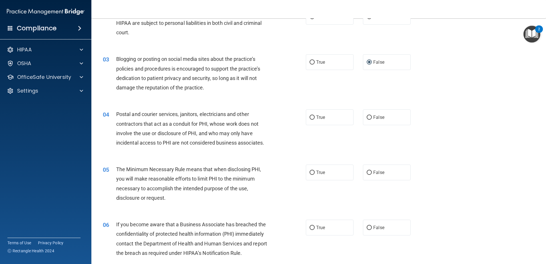
scroll to position [114, 0]
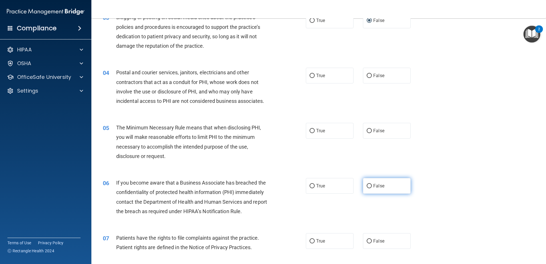
click at [367, 185] on input "False" at bounding box center [369, 186] width 5 height 4
radio input "true"
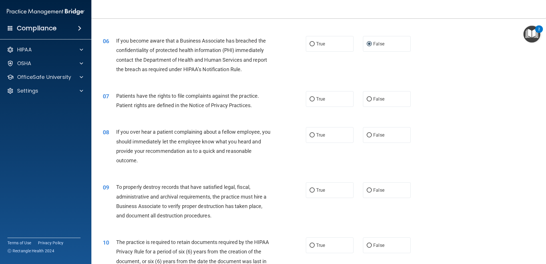
scroll to position [257, 0]
click at [367, 189] on input "False" at bounding box center [369, 189] width 5 height 4
radio input "true"
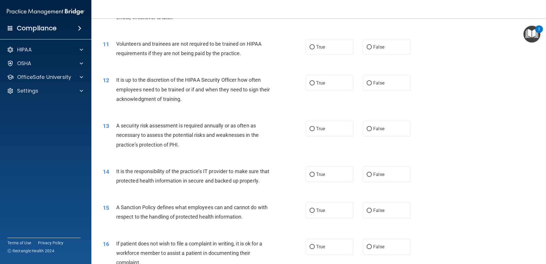
scroll to position [514, 0]
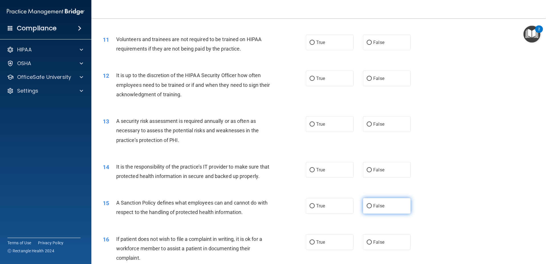
click at [367, 208] on input "False" at bounding box center [369, 206] width 5 height 4
radio input "true"
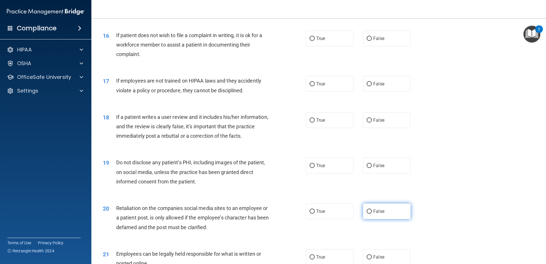
scroll to position [771, 0]
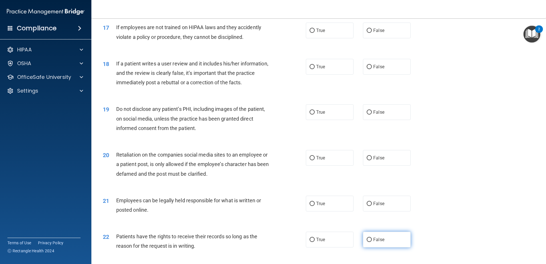
click at [368, 242] on input "False" at bounding box center [369, 240] width 5 height 4
radio input "true"
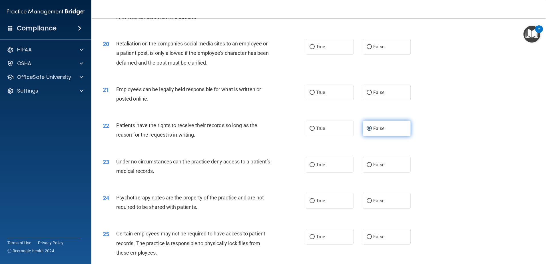
scroll to position [885, 0]
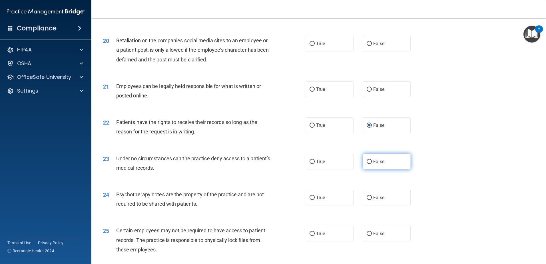
click at [367, 164] on input "False" at bounding box center [369, 162] width 5 height 4
radio input "true"
click at [311, 200] on input "True" at bounding box center [312, 198] width 5 height 4
radio input "true"
click at [311, 92] on input "True" at bounding box center [312, 89] width 5 height 4
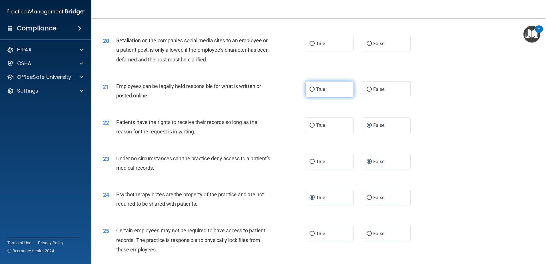
radio input "true"
click at [367, 46] on input "False" at bounding box center [369, 44] width 5 height 4
radio input "true"
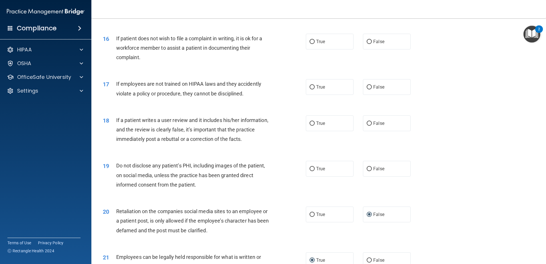
scroll to position [714, 0]
click at [369, 90] on input "False" at bounding box center [369, 88] width 5 height 4
radio input "true"
click at [370, 50] on label "False" at bounding box center [387, 42] width 48 height 16
click at [370, 45] on input "False" at bounding box center [369, 42] width 5 height 4
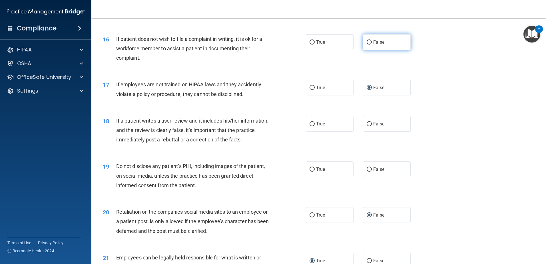
radio input "true"
click at [369, 126] on input "False" at bounding box center [369, 124] width 5 height 4
radio input "true"
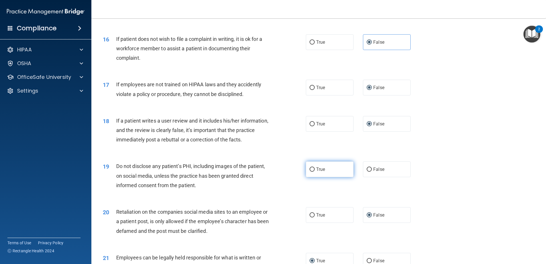
click at [320, 172] on span "True" at bounding box center [320, 168] width 9 height 5
click at [315, 172] on input "True" at bounding box center [312, 169] width 5 height 4
radio input "true"
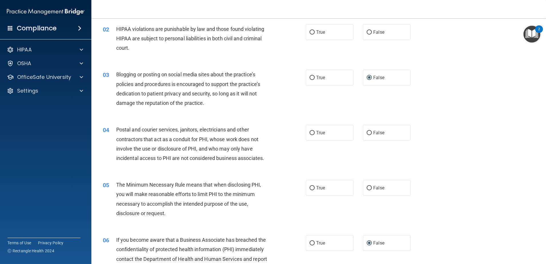
scroll to position [0, 0]
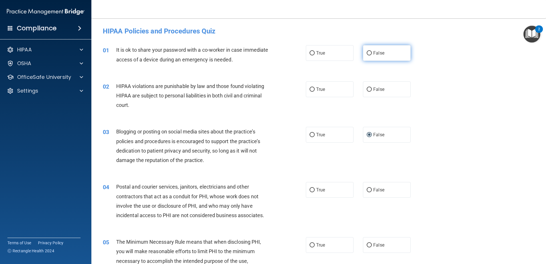
click at [382, 52] on label "False" at bounding box center [387, 53] width 48 height 16
click at [372, 52] on input "False" at bounding box center [369, 53] width 5 height 4
radio input "true"
click at [326, 91] on label "True" at bounding box center [330, 89] width 48 height 16
click at [315, 91] on input "True" at bounding box center [312, 89] width 5 height 4
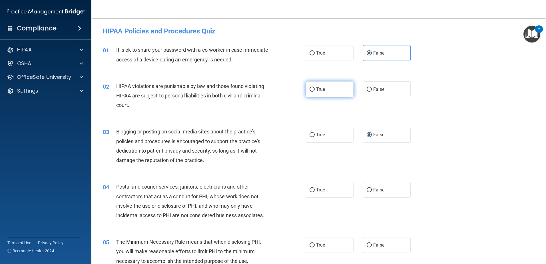
radio input "true"
click at [343, 190] on label "True" at bounding box center [330, 190] width 48 height 16
click at [315, 190] on input "True" at bounding box center [312, 190] width 5 height 4
radio input "true"
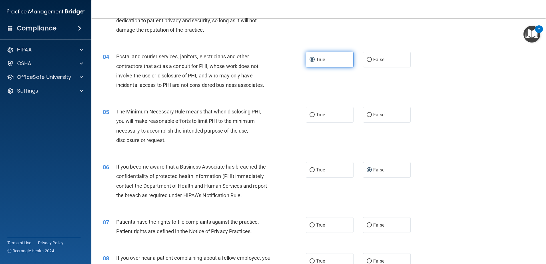
scroll to position [171, 0]
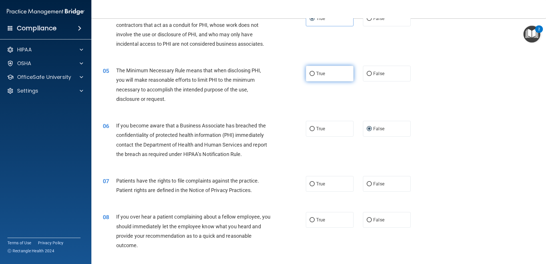
click at [323, 74] on label "True" at bounding box center [330, 74] width 48 height 16
click at [315, 74] on input "True" at bounding box center [312, 74] width 5 height 4
radio input "true"
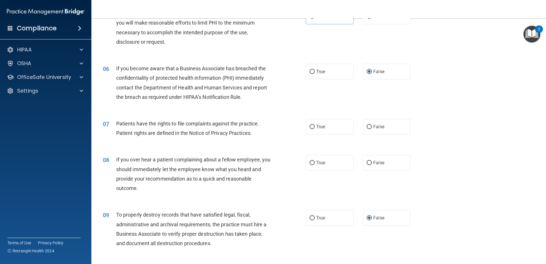
scroll to position [257, 0]
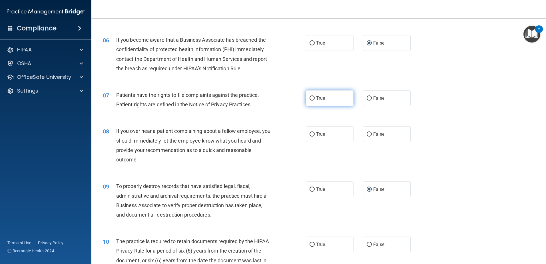
click at [325, 100] on label "True" at bounding box center [330, 98] width 48 height 16
click at [315, 100] on input "True" at bounding box center [312, 98] width 5 height 4
radio input "true"
click at [379, 132] on span "False" at bounding box center [378, 133] width 11 height 5
click at [372, 132] on input "False" at bounding box center [369, 134] width 5 height 4
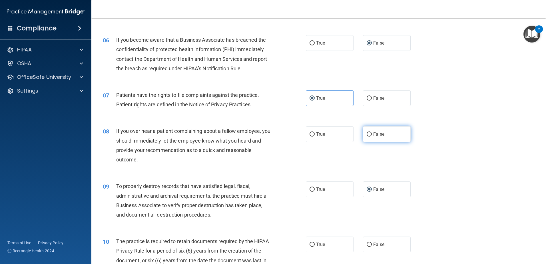
radio input "true"
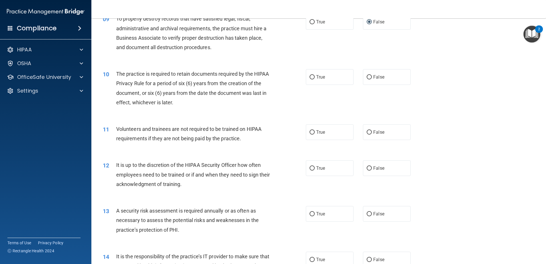
scroll to position [428, 0]
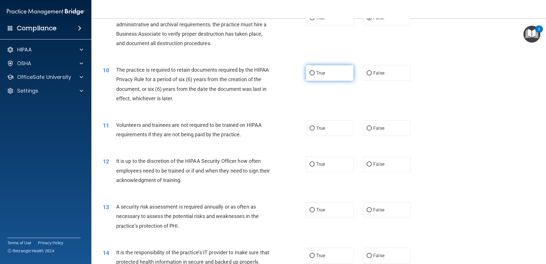
click at [322, 74] on span "True" at bounding box center [320, 72] width 9 height 5
click at [315, 74] on input "True" at bounding box center [312, 73] width 5 height 4
radio input "true"
click at [380, 129] on span "False" at bounding box center [378, 127] width 11 height 5
click at [372, 129] on input "False" at bounding box center [369, 128] width 5 height 4
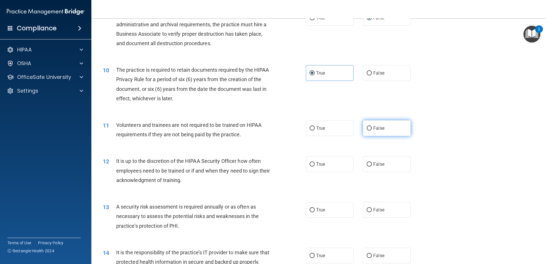
radio input "true"
click at [377, 162] on span "False" at bounding box center [378, 163] width 11 height 5
click at [372, 162] on input "False" at bounding box center [369, 164] width 5 height 4
radio input "true"
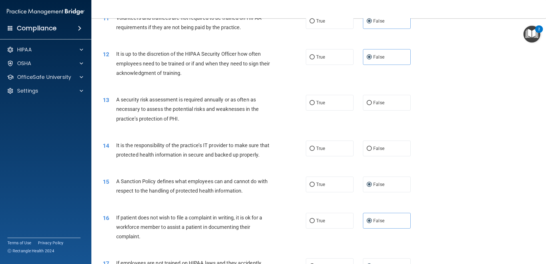
scroll to position [543, 0]
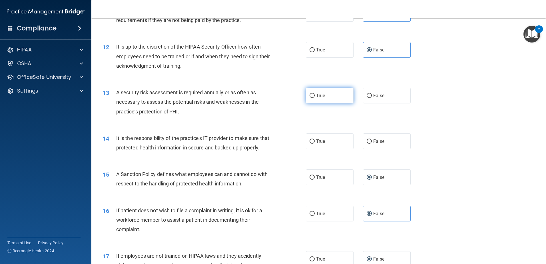
click at [321, 94] on span "True" at bounding box center [320, 95] width 9 height 5
click at [315, 94] on input "True" at bounding box center [312, 96] width 5 height 4
radio input "true"
click at [373, 142] on span "False" at bounding box center [378, 140] width 11 height 5
click at [372, 142] on input "False" at bounding box center [369, 141] width 5 height 4
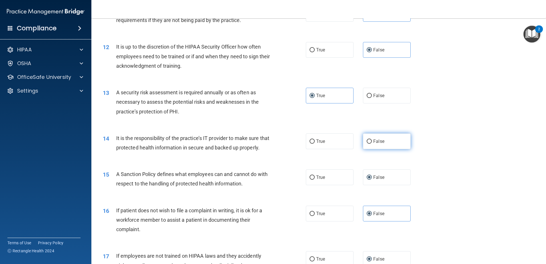
radio input "true"
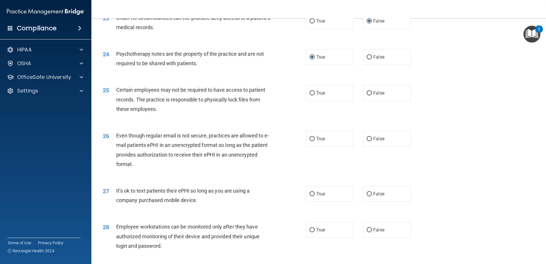
scroll to position [1028, 0]
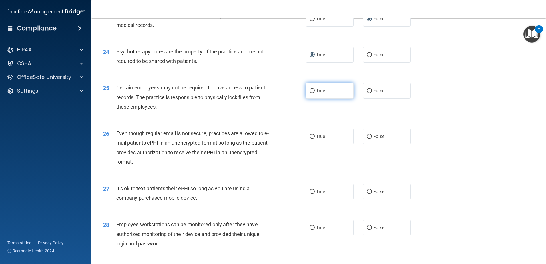
click at [318, 93] on span "True" at bounding box center [320, 90] width 9 height 5
click at [315, 93] on input "True" at bounding box center [312, 91] width 5 height 4
radio input "true"
click at [319, 139] on span "True" at bounding box center [320, 136] width 9 height 5
click at [315, 139] on input "True" at bounding box center [312, 136] width 5 height 4
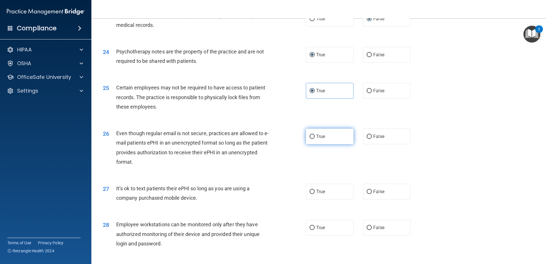
radio input "true"
click at [377, 194] on span "False" at bounding box center [378, 191] width 11 height 5
click at [372, 194] on input "False" at bounding box center [369, 192] width 5 height 4
radio input "true"
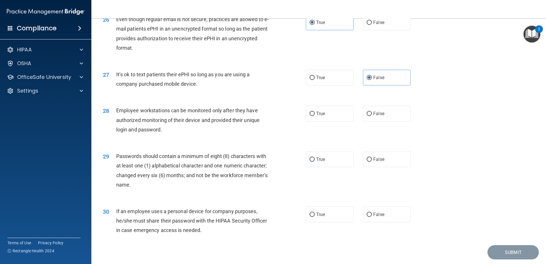
scroll to position [1142, 0]
click at [375, 116] on span "False" at bounding box center [378, 113] width 11 height 5
click at [372, 116] on input "False" at bounding box center [369, 113] width 5 height 4
radio input "true"
drag, startPoint x: 314, startPoint y: 167, endPoint x: 311, endPoint y: 168, distance: 3.5
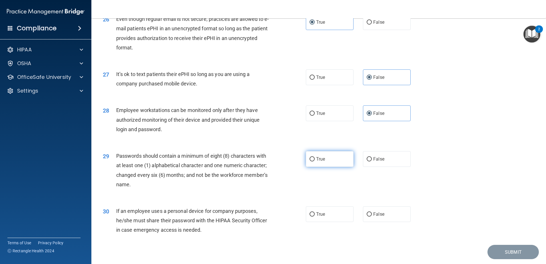
click at [316, 162] on span "True" at bounding box center [320, 158] width 9 height 5
click at [315, 161] on input "True" at bounding box center [312, 159] width 5 height 4
radio input "true"
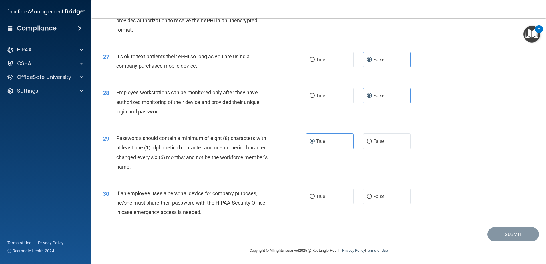
scroll to position [1170, 0]
click at [381, 198] on label "False" at bounding box center [387, 196] width 48 height 16
click at [372, 198] on input "False" at bounding box center [369, 196] width 5 height 4
radio input "true"
click at [513, 232] on button "Submit" at bounding box center [512, 234] width 51 height 15
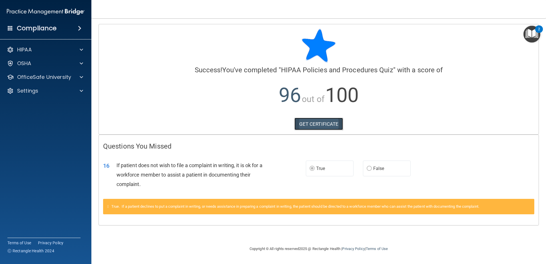
click at [326, 122] on link "GET CERTIFICATE" at bounding box center [318, 124] width 49 height 13
click at [34, 78] on p "OfficeSafe University" at bounding box center [44, 77] width 54 height 7
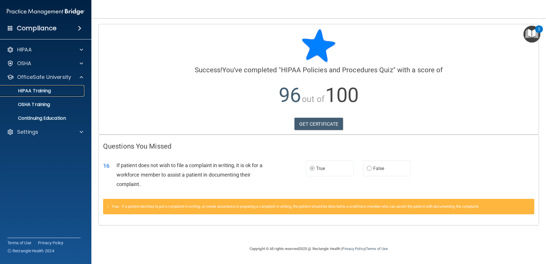
click at [41, 91] on p "HIPAA Training" at bounding box center [27, 91] width 47 height 6
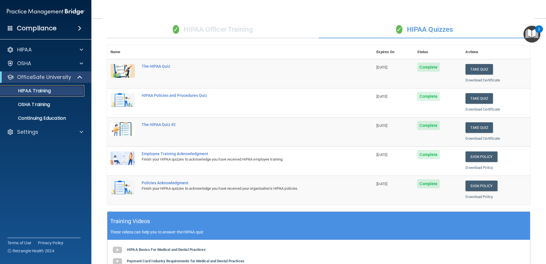
scroll to position [29, 0]
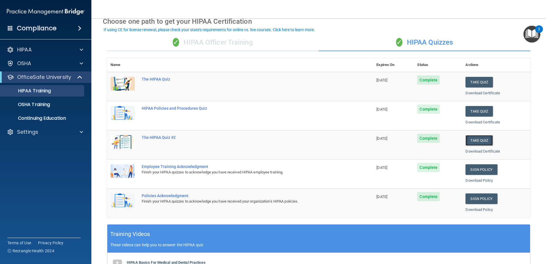
click at [482, 139] on button "Take Quiz" at bounding box center [478, 140] width 27 height 11
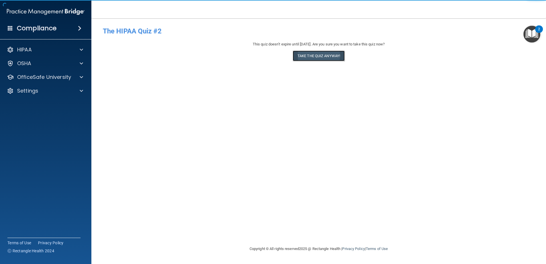
click at [317, 58] on button "Take the quiz anyway!" at bounding box center [319, 56] width 52 height 11
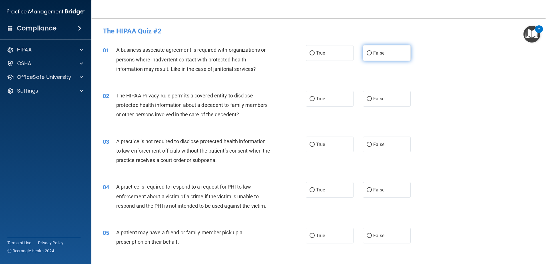
click at [368, 53] on input "False" at bounding box center [369, 53] width 5 height 4
radio input "true"
click at [370, 99] on label "False" at bounding box center [387, 99] width 48 height 16
click at [370, 99] on input "False" at bounding box center [369, 99] width 5 height 4
radio input "true"
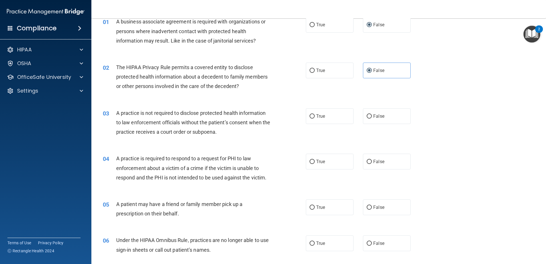
scroll to position [29, 0]
click at [373, 116] on span "False" at bounding box center [378, 115] width 11 height 5
click at [371, 116] on input "False" at bounding box center [369, 116] width 5 height 4
radio input "true"
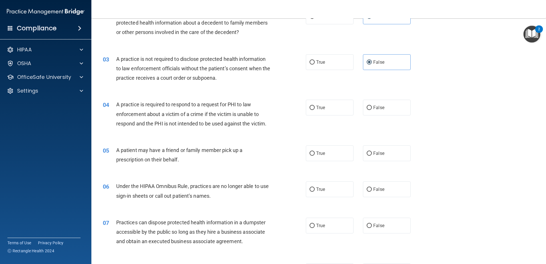
scroll to position [86, 0]
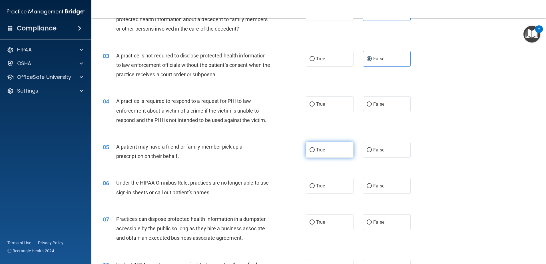
click at [325, 150] on label "True" at bounding box center [330, 150] width 48 height 16
click at [315, 150] on input "True" at bounding box center [312, 150] width 5 height 4
radio input "true"
click at [319, 184] on span "True" at bounding box center [320, 185] width 9 height 5
click at [315, 184] on input "True" at bounding box center [312, 186] width 5 height 4
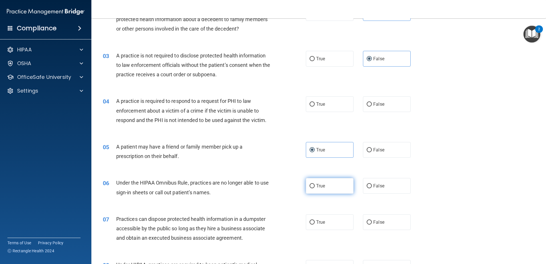
radio input "true"
click at [375, 218] on label "False" at bounding box center [387, 222] width 48 height 16
click at [372, 220] on input "False" at bounding box center [369, 222] width 5 height 4
radio input "true"
click at [312, 104] on input "True" at bounding box center [312, 104] width 5 height 4
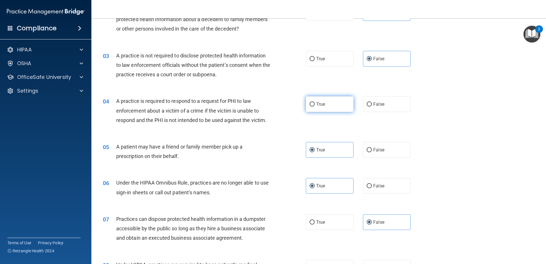
radio input "true"
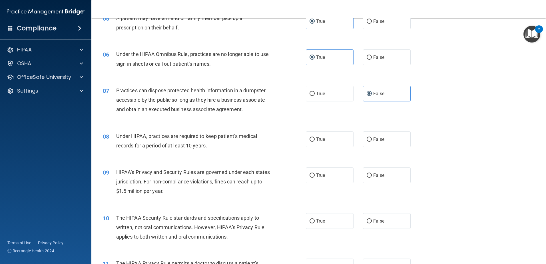
scroll to position [228, 0]
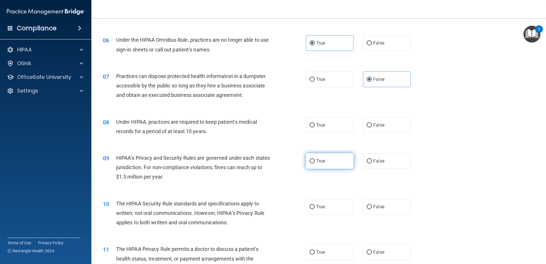
click at [314, 159] on label "True" at bounding box center [330, 161] width 48 height 16
click at [314, 159] on input "True" at bounding box center [312, 161] width 5 height 4
radio input "true"
click at [311, 126] on input "True" at bounding box center [312, 125] width 5 height 4
radio input "true"
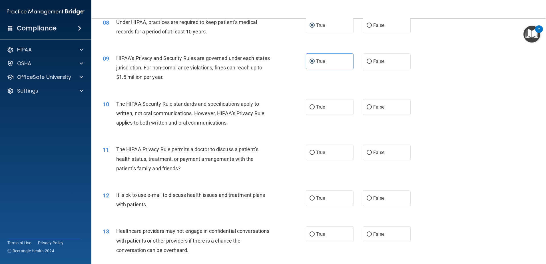
scroll to position [343, 0]
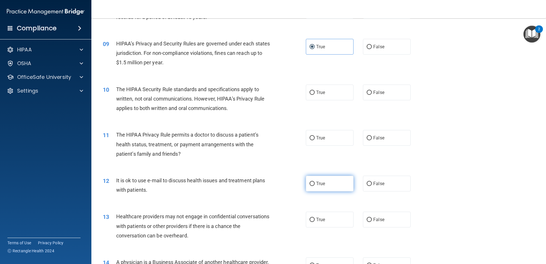
click at [316, 182] on span "True" at bounding box center [320, 183] width 9 height 5
click at [315, 182] on input "True" at bounding box center [312, 184] width 5 height 4
radio input "true"
click at [313, 136] on label "True" at bounding box center [330, 138] width 48 height 16
click at [313, 136] on input "True" at bounding box center [312, 138] width 5 height 4
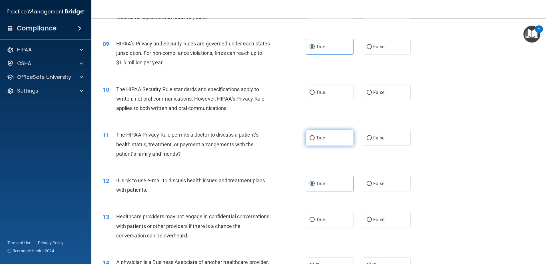
radio input "true"
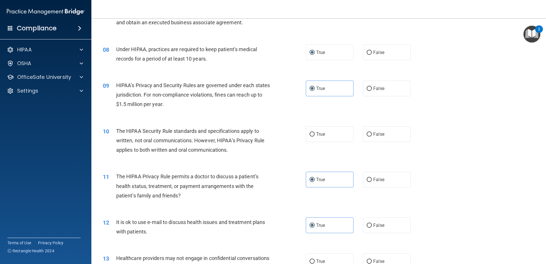
scroll to position [314, 0]
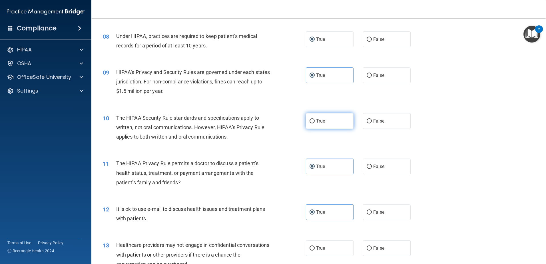
click at [320, 120] on span "True" at bounding box center [320, 120] width 9 height 5
click at [315, 120] on input "True" at bounding box center [312, 121] width 5 height 4
radio input "true"
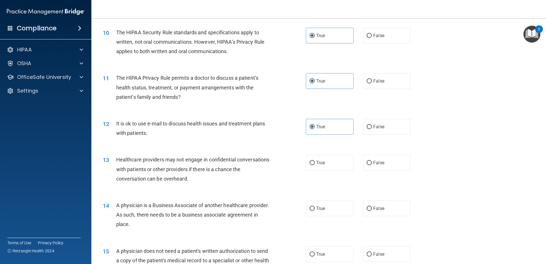
scroll to position [428, 0]
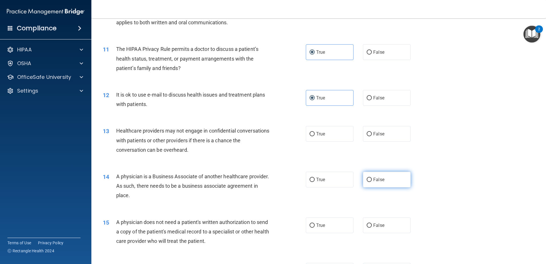
click at [373, 181] on span "False" at bounding box center [378, 179] width 11 height 5
click at [371, 181] on input "False" at bounding box center [369, 180] width 5 height 4
radio input "true"
click at [320, 224] on span "True" at bounding box center [320, 224] width 9 height 5
click at [315, 224] on input "True" at bounding box center [312, 225] width 5 height 4
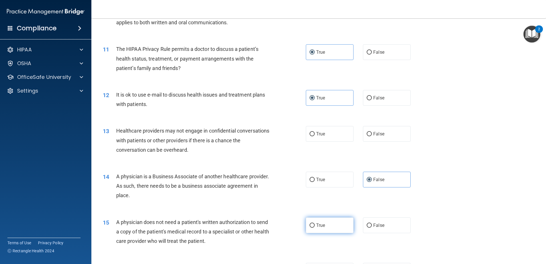
radio input "true"
click at [324, 134] on label "True" at bounding box center [330, 134] width 48 height 16
click at [315, 134] on input "True" at bounding box center [312, 134] width 5 height 4
radio input "true"
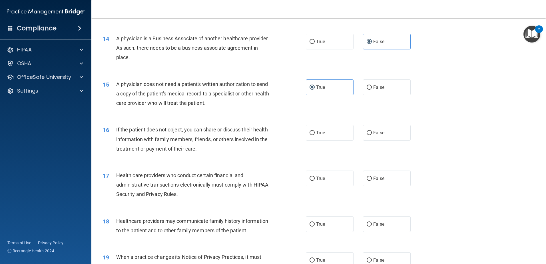
scroll to position [571, 0]
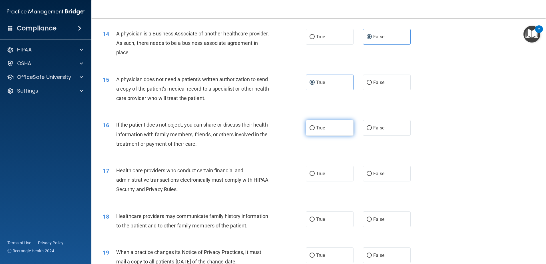
click at [316, 130] on label "True" at bounding box center [330, 128] width 48 height 16
click at [315, 130] on input "True" at bounding box center [312, 128] width 5 height 4
radio input "true"
click at [370, 219] on label "False" at bounding box center [387, 219] width 48 height 16
click at [370, 219] on input "False" at bounding box center [369, 219] width 5 height 4
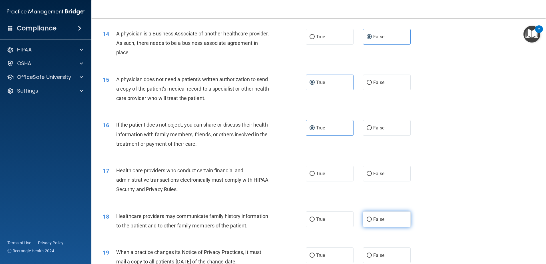
radio input "true"
click at [316, 173] on span "True" at bounding box center [320, 173] width 9 height 5
click at [315, 173] on input "True" at bounding box center [312, 174] width 5 height 4
radio input "true"
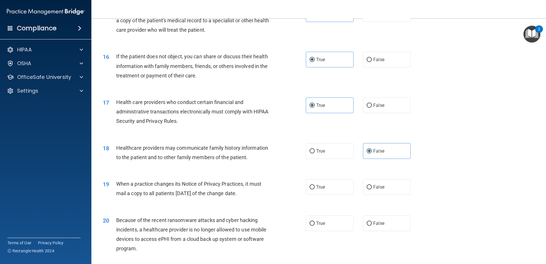
scroll to position [657, 0]
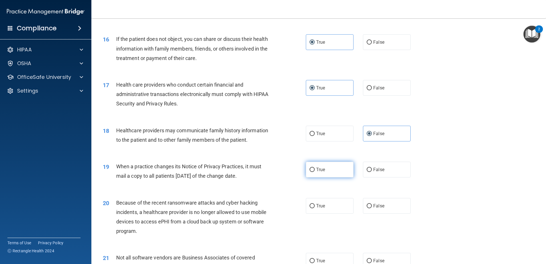
click at [313, 171] on label "True" at bounding box center [330, 170] width 48 height 16
click at [313, 171] on input "True" at bounding box center [312, 170] width 5 height 4
radio input "true"
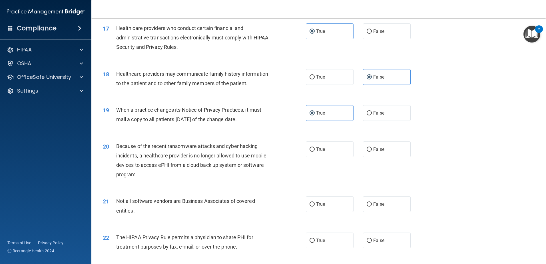
scroll to position [714, 0]
click at [315, 206] on label "True" at bounding box center [330, 204] width 48 height 16
click at [315, 206] on input "True" at bounding box center [312, 204] width 5 height 4
radio input "true"
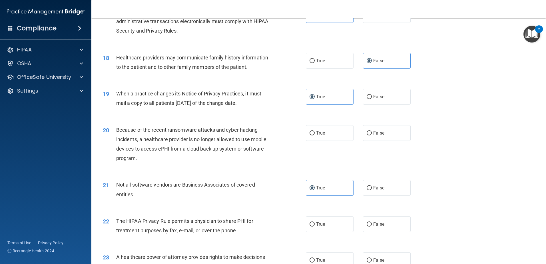
scroll to position [742, 0]
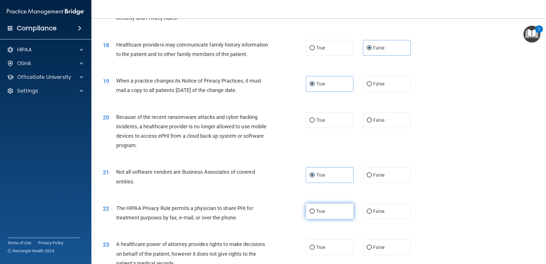
click at [323, 212] on label "True" at bounding box center [330, 211] width 48 height 16
click at [315, 212] on input "True" at bounding box center [312, 211] width 5 height 4
radio input "true"
click at [368, 122] on label "False" at bounding box center [387, 120] width 48 height 16
click at [368, 122] on input "False" at bounding box center [369, 120] width 5 height 4
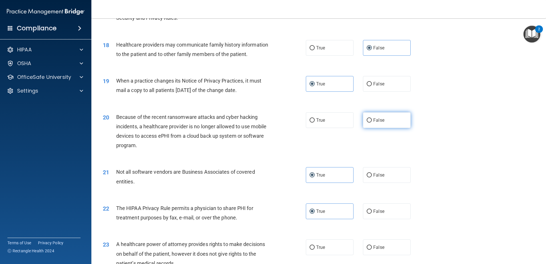
radio input "true"
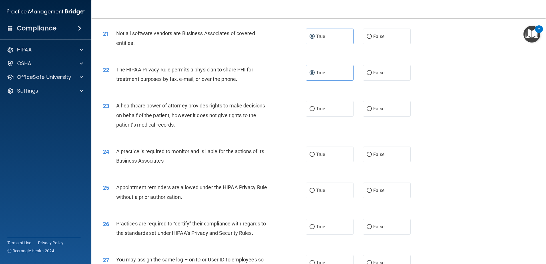
scroll to position [885, 0]
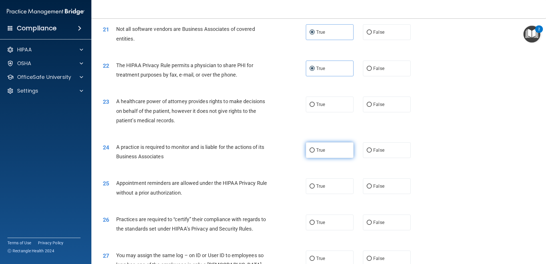
click at [321, 151] on span "True" at bounding box center [320, 149] width 9 height 5
click at [315, 151] on input "True" at bounding box center [312, 150] width 5 height 4
radio input "true"
click at [325, 187] on label "True" at bounding box center [330, 186] width 48 height 16
click at [315, 187] on input "True" at bounding box center [312, 186] width 5 height 4
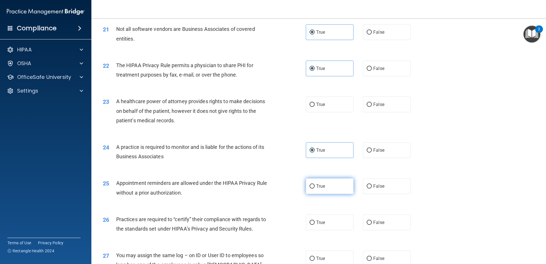
radio input "true"
click at [320, 224] on span "True" at bounding box center [320, 222] width 9 height 5
click at [315, 224] on input "True" at bounding box center [312, 222] width 5 height 4
radio input "true"
click at [322, 105] on span "True" at bounding box center [320, 104] width 9 height 5
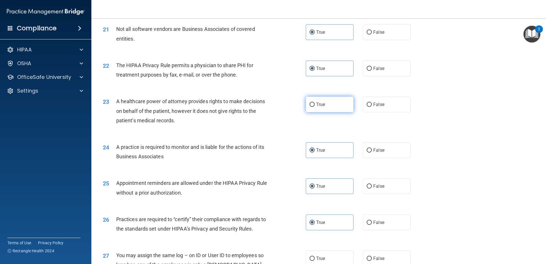
click at [315, 105] on input "True" at bounding box center [312, 105] width 5 height 4
radio input "true"
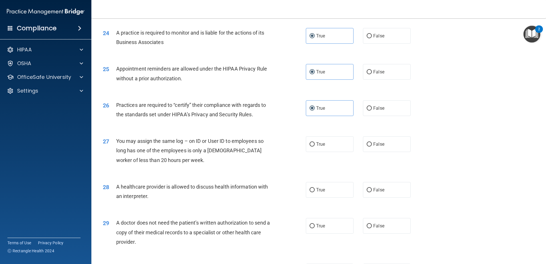
scroll to position [1028, 0]
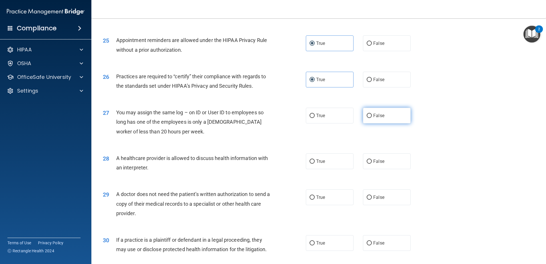
click at [380, 115] on span "False" at bounding box center [378, 115] width 11 height 5
click at [372, 115] on input "False" at bounding box center [369, 116] width 5 height 4
radio input "true"
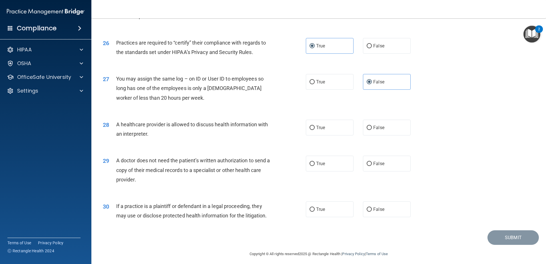
scroll to position [1065, 0]
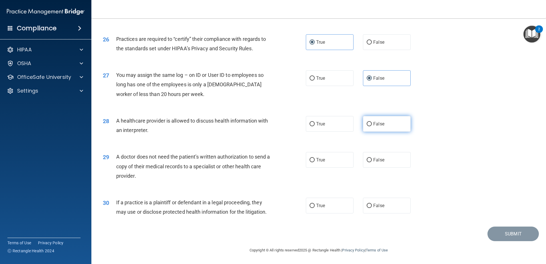
click at [370, 124] on label "False" at bounding box center [387, 124] width 48 height 16
click at [370, 124] on input "False" at bounding box center [369, 124] width 5 height 4
radio input "true"
click at [310, 124] on input "True" at bounding box center [312, 124] width 5 height 4
radio input "true"
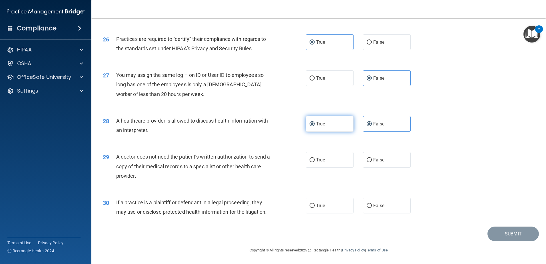
radio input "false"
click at [316, 158] on span "True" at bounding box center [320, 159] width 9 height 5
click at [315, 158] on input "True" at bounding box center [312, 160] width 5 height 4
radio input "true"
click at [312, 206] on input "True" at bounding box center [312, 206] width 5 height 4
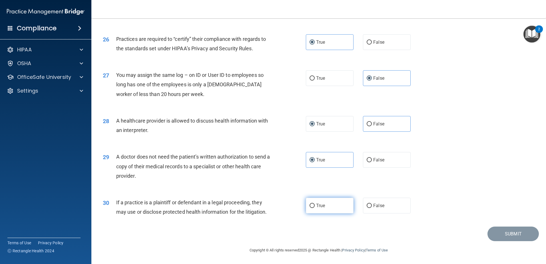
radio input "true"
click at [496, 232] on button "Submit" at bounding box center [512, 233] width 51 height 15
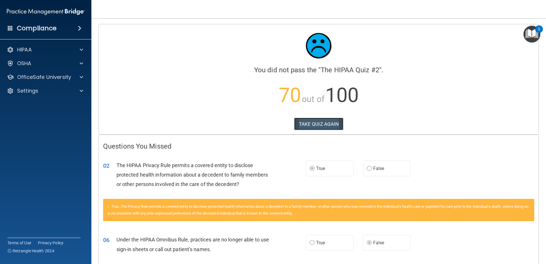
click at [313, 125] on button "TAKE QUIZ AGAIN" at bounding box center [318, 124] width 49 height 13
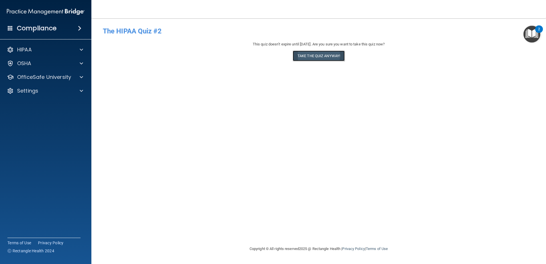
click at [329, 56] on button "Take the quiz anyway!" at bounding box center [319, 56] width 52 height 11
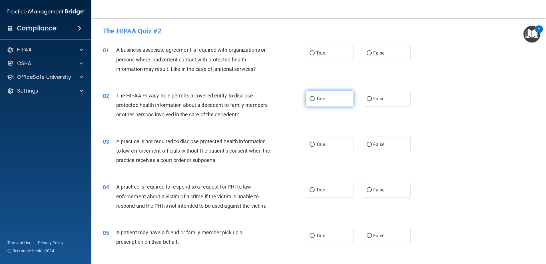
click at [320, 102] on label "True" at bounding box center [330, 99] width 48 height 16
click at [315, 101] on input "True" at bounding box center [312, 99] width 5 height 4
radio input "true"
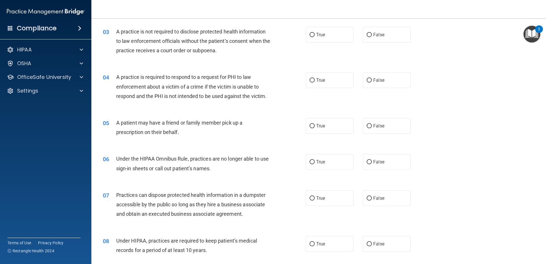
scroll to position [114, 0]
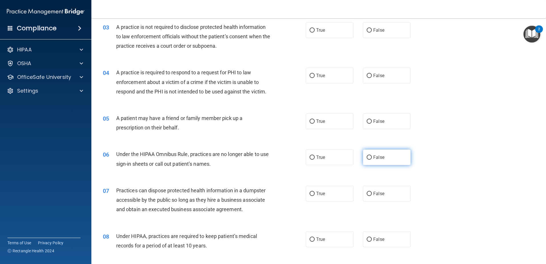
click at [381, 156] on span "False" at bounding box center [378, 156] width 11 height 5
click at [372, 156] on input "False" at bounding box center [369, 157] width 5 height 4
radio input "true"
click at [375, 192] on span "False" at bounding box center [378, 193] width 11 height 5
click at [372, 192] on input "False" at bounding box center [369, 194] width 5 height 4
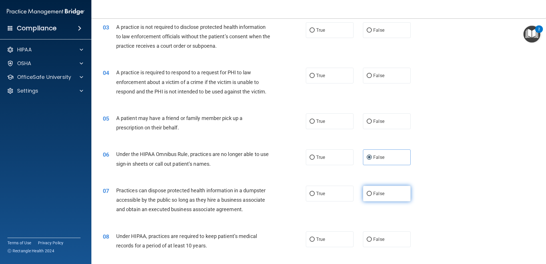
radio input "true"
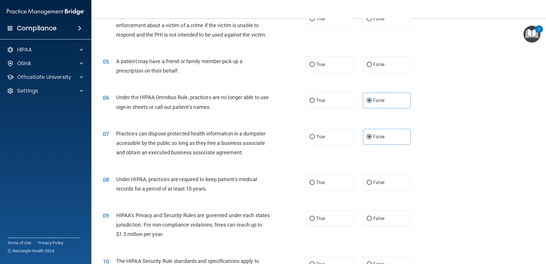
scroll to position [171, 0]
click at [373, 182] on span "False" at bounding box center [378, 181] width 11 height 5
click at [372, 182] on input "False" at bounding box center [369, 182] width 5 height 4
radio input "true"
click at [367, 218] on input "False" at bounding box center [369, 218] width 5 height 4
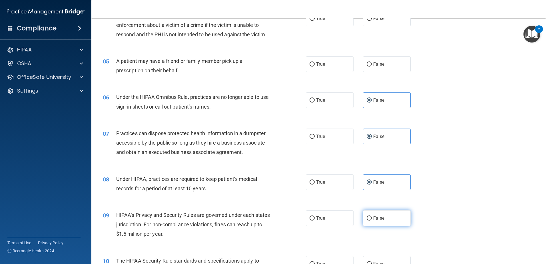
radio input "true"
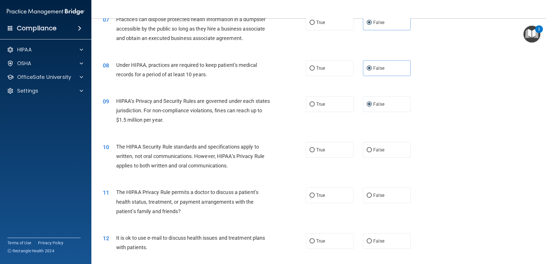
scroll to position [286, 0]
click at [316, 240] on span "True" at bounding box center [320, 240] width 9 height 5
click at [315, 240] on input "True" at bounding box center [312, 241] width 5 height 4
radio input "true"
click at [311, 150] on input "True" at bounding box center [312, 150] width 5 height 4
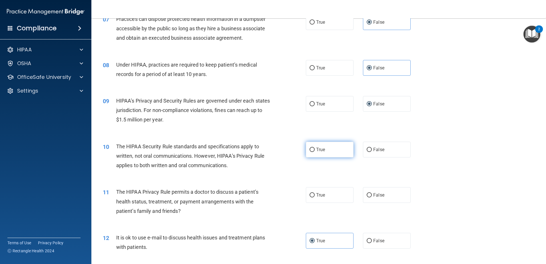
radio input "true"
click at [375, 195] on span "False" at bounding box center [378, 194] width 11 height 5
click at [372, 195] on input "False" at bounding box center [369, 195] width 5 height 4
radio input "true"
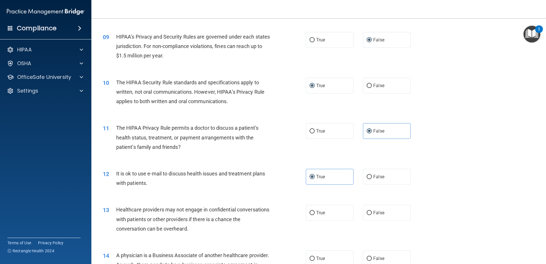
scroll to position [371, 0]
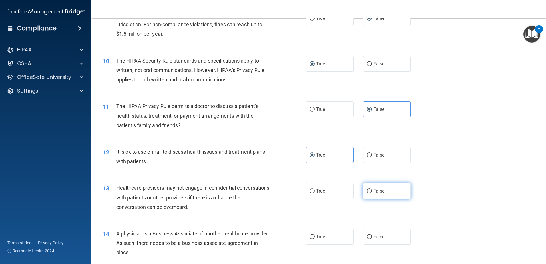
click at [373, 191] on span "False" at bounding box center [378, 190] width 11 height 5
click at [372, 191] on input "False" at bounding box center [369, 191] width 5 height 4
radio input "true"
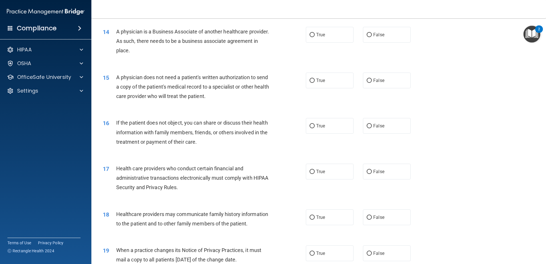
scroll to position [657, 0]
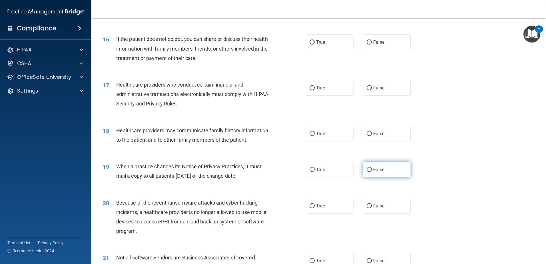
click at [376, 172] on label "False" at bounding box center [387, 170] width 48 height 16
click at [372, 172] on input "False" at bounding box center [369, 170] width 5 height 4
radio input "true"
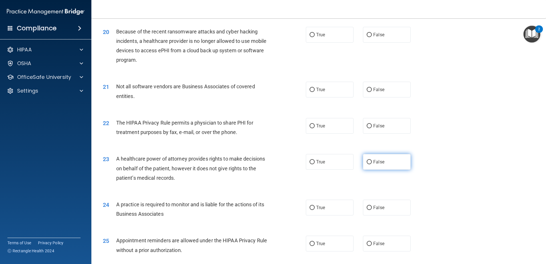
scroll to position [828, 0]
click at [375, 208] on span "False" at bounding box center [378, 206] width 11 height 5
click at [372, 208] on input "False" at bounding box center [369, 207] width 5 height 4
radio input "true"
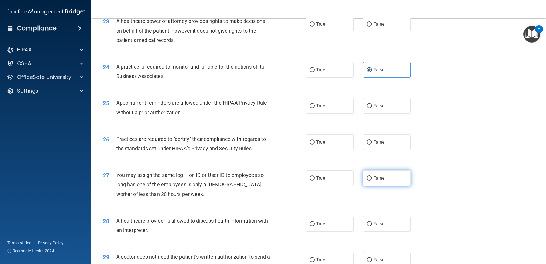
scroll to position [971, 0]
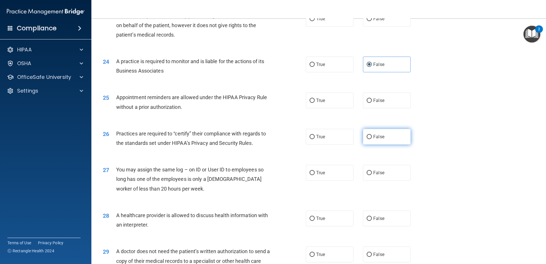
click at [374, 137] on span "False" at bounding box center [378, 136] width 11 height 5
click at [372, 137] on input "False" at bounding box center [369, 137] width 5 height 4
radio input "true"
click at [322, 101] on span "True" at bounding box center [320, 100] width 9 height 5
click at [315, 101] on input "True" at bounding box center [312, 101] width 5 height 4
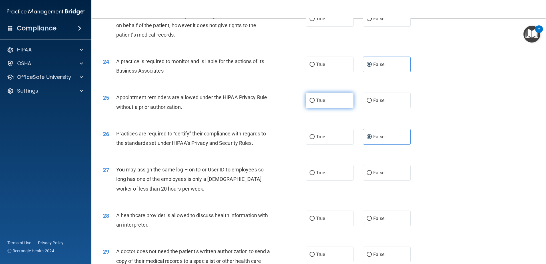
radio input "true"
click at [313, 69] on label "True" at bounding box center [330, 65] width 48 height 16
click at [313, 67] on input "True" at bounding box center [312, 65] width 5 height 4
radio input "true"
radio input "false"
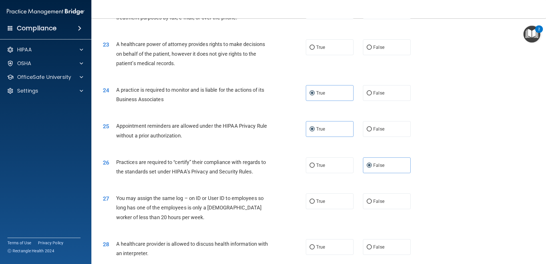
scroll to position [914, 0]
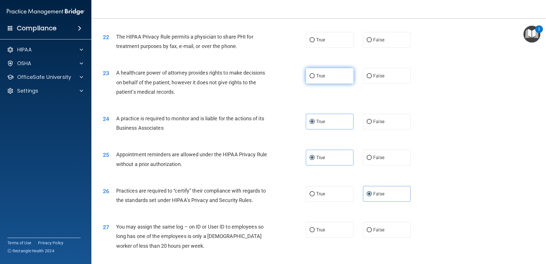
click at [321, 79] on label "True" at bounding box center [330, 76] width 48 height 16
click at [315, 78] on input "True" at bounding box center [312, 76] width 5 height 4
radio input "true"
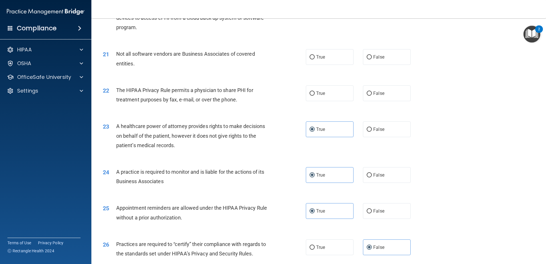
scroll to position [857, 0]
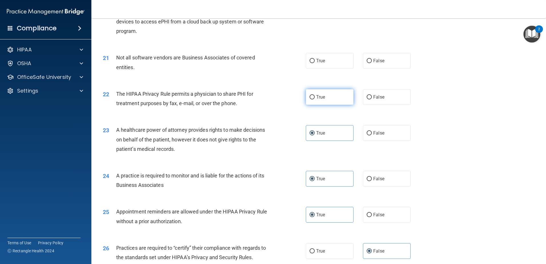
click at [312, 96] on input "True" at bounding box center [312, 97] width 5 height 4
radio input "true"
click at [329, 64] on label "True" at bounding box center [330, 61] width 48 height 16
click at [315, 63] on input "True" at bounding box center [312, 61] width 5 height 4
radio input "true"
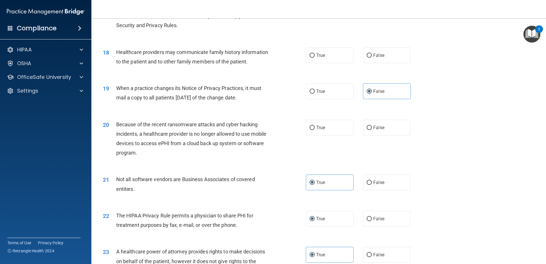
scroll to position [714, 0]
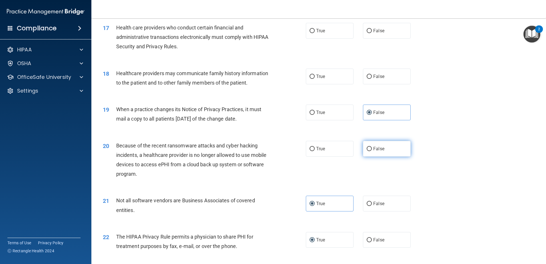
click at [375, 147] on span "False" at bounding box center [378, 148] width 11 height 5
click at [372, 147] on input "False" at bounding box center [369, 149] width 5 height 4
radio input "true"
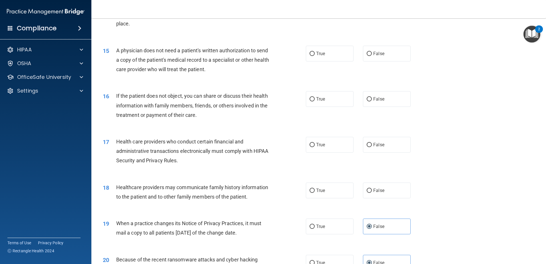
scroll to position [600, 0]
click at [375, 193] on span "False" at bounding box center [378, 190] width 11 height 5
click at [372, 193] on input "False" at bounding box center [369, 191] width 5 height 4
radio input "true"
click at [317, 55] on span "True" at bounding box center [320, 53] width 9 height 5
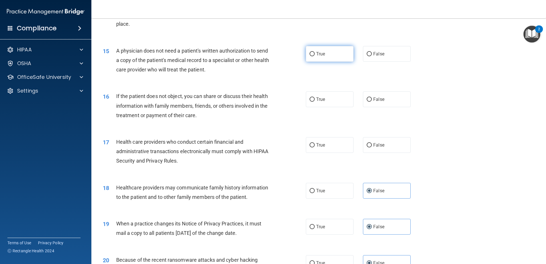
click at [315, 55] on input "True" at bounding box center [312, 54] width 5 height 4
radio input "true"
click at [378, 100] on span "False" at bounding box center [378, 99] width 11 height 5
click at [372, 100] on input "False" at bounding box center [369, 99] width 5 height 4
radio input "true"
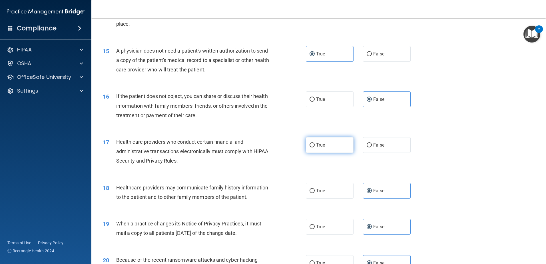
click at [316, 145] on span "True" at bounding box center [320, 144] width 9 height 5
click at [314, 145] on input "True" at bounding box center [312, 145] width 5 height 4
radio input "true"
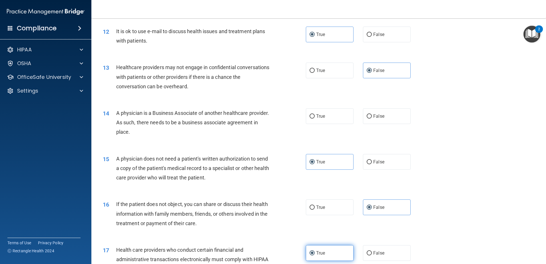
scroll to position [457, 0]
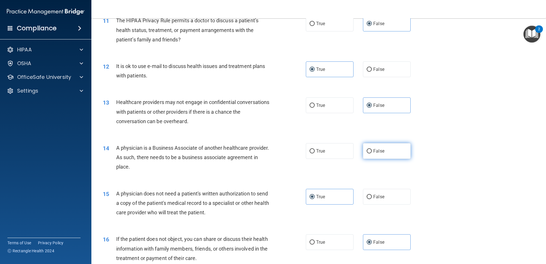
click at [376, 152] on span "False" at bounding box center [378, 150] width 11 height 5
click at [372, 152] on input "False" at bounding box center [369, 151] width 5 height 4
radio input "true"
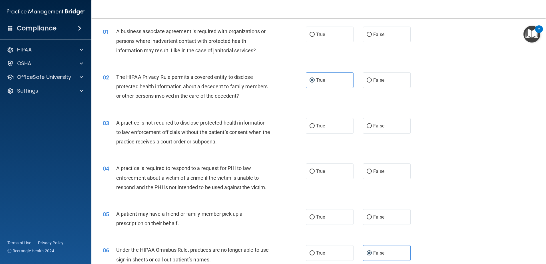
scroll to position [0, 0]
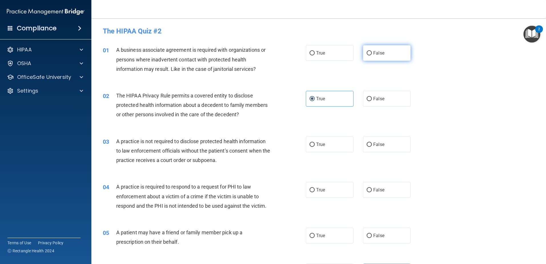
click at [374, 54] on span "False" at bounding box center [378, 52] width 11 height 5
click at [372, 54] on input "False" at bounding box center [369, 53] width 5 height 4
radio input "true"
click at [373, 145] on span "False" at bounding box center [378, 144] width 11 height 5
click at [372, 145] on input "False" at bounding box center [369, 144] width 5 height 4
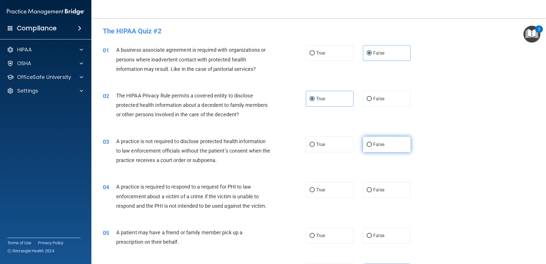
radio input "true"
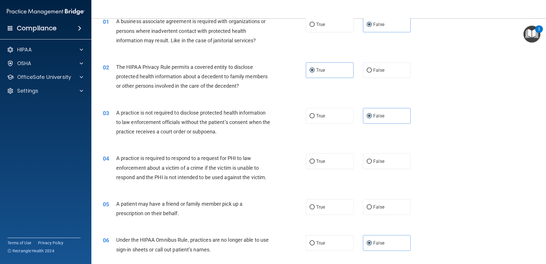
scroll to position [57, 0]
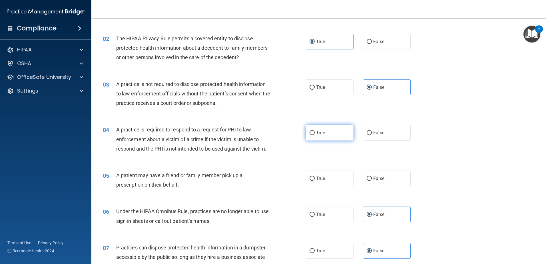
click at [321, 134] on span "True" at bounding box center [320, 132] width 9 height 5
click at [315, 134] on input "True" at bounding box center [312, 133] width 5 height 4
radio input "true"
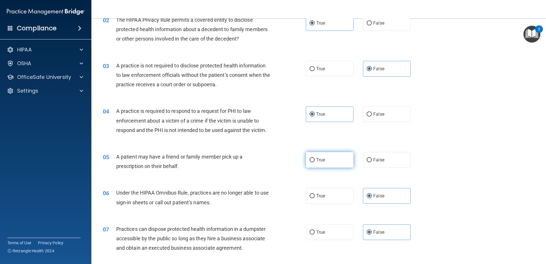
scroll to position [86, 0]
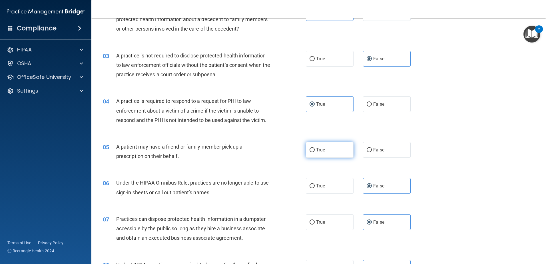
click at [320, 150] on span "True" at bounding box center [320, 149] width 9 height 5
click at [315, 150] on input "True" at bounding box center [312, 150] width 5 height 4
radio input "true"
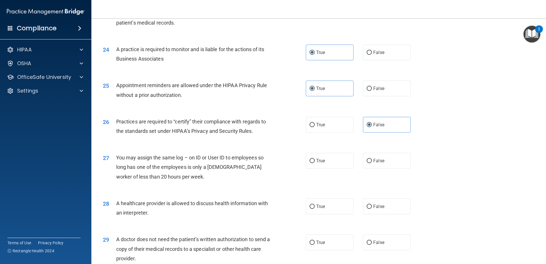
scroll to position [999, 0]
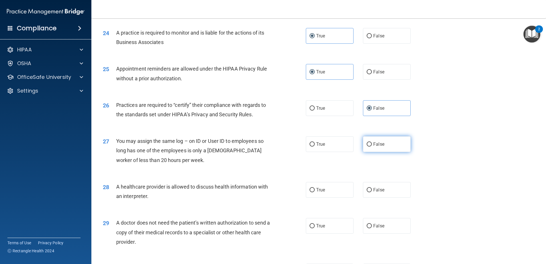
click at [374, 145] on span "False" at bounding box center [378, 143] width 11 height 5
click at [372, 145] on input "False" at bounding box center [369, 144] width 5 height 4
radio input "true"
click at [318, 188] on span "True" at bounding box center [320, 189] width 9 height 5
click at [315, 188] on input "True" at bounding box center [312, 190] width 5 height 4
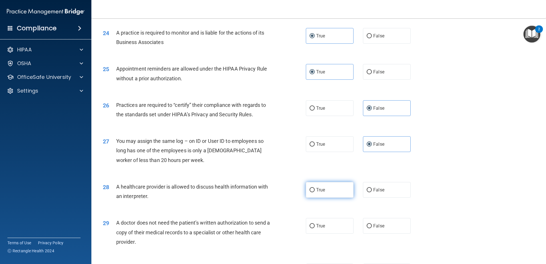
radio input "true"
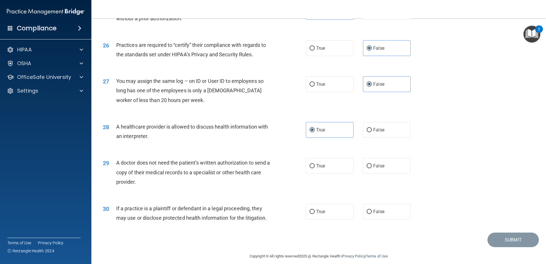
scroll to position [1065, 0]
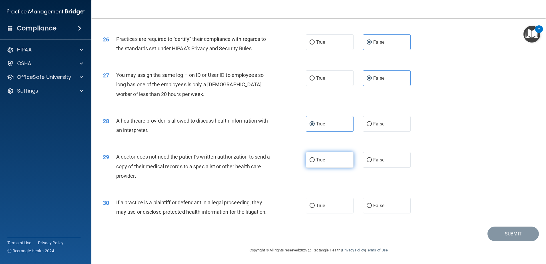
click at [324, 162] on label "True" at bounding box center [330, 160] width 48 height 16
click at [315, 162] on input "True" at bounding box center [312, 160] width 5 height 4
radio input "true"
click at [330, 208] on label "True" at bounding box center [330, 206] width 48 height 16
click at [315, 208] on input "True" at bounding box center [312, 206] width 5 height 4
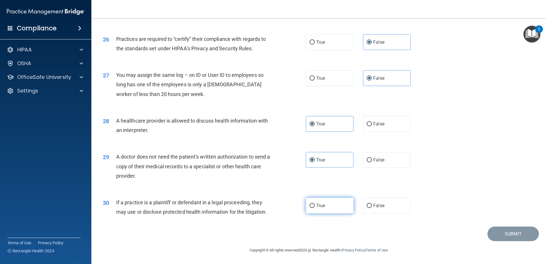
radio input "true"
click at [514, 232] on button "Submit" at bounding box center [512, 233] width 51 height 15
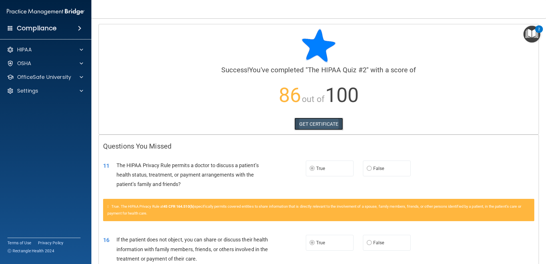
click at [312, 122] on link "GET CERTIFICATE" at bounding box center [318, 124] width 49 height 13
click at [34, 75] on p "OfficeSafe University" at bounding box center [44, 77] width 54 height 7
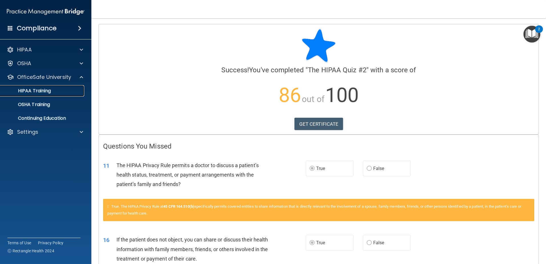
click at [37, 89] on p "HIPAA Training" at bounding box center [27, 91] width 47 height 6
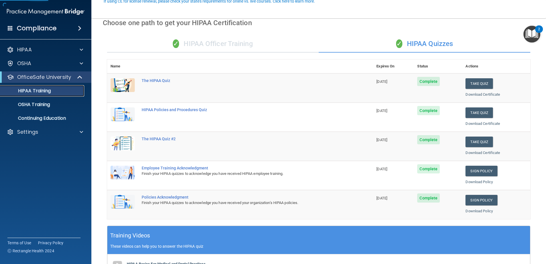
scroll to position [57, 0]
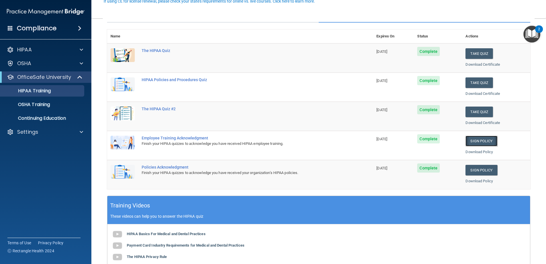
click at [474, 139] on link "Sign Policy" at bounding box center [481, 141] width 32 height 11
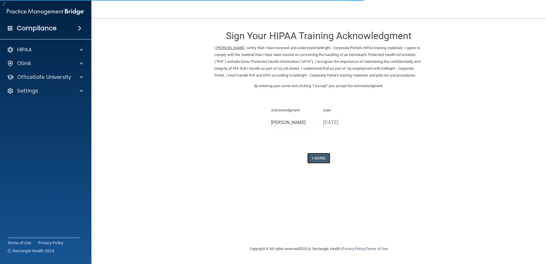
click at [320, 163] on button "I Agree" at bounding box center [318, 158] width 23 height 11
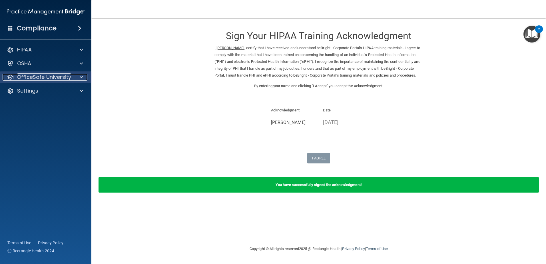
click at [26, 74] on p "OfficeSafe University" at bounding box center [44, 77] width 54 height 7
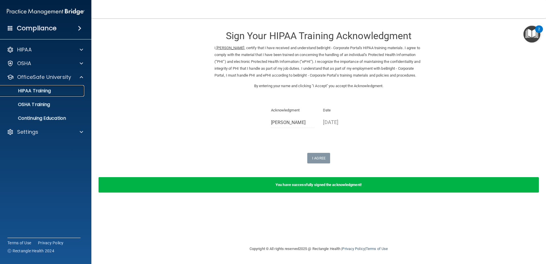
click at [32, 89] on p "HIPAA Training" at bounding box center [27, 91] width 47 height 6
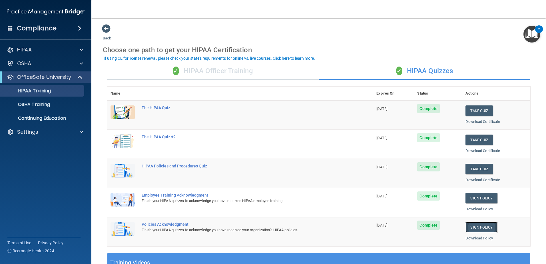
click at [477, 228] on link "Sign Policy" at bounding box center [481, 227] width 32 height 11
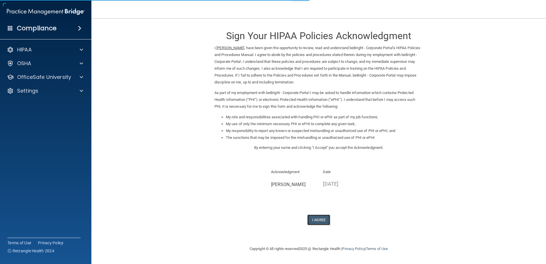
click at [326, 222] on button "I Agree" at bounding box center [318, 219] width 23 height 11
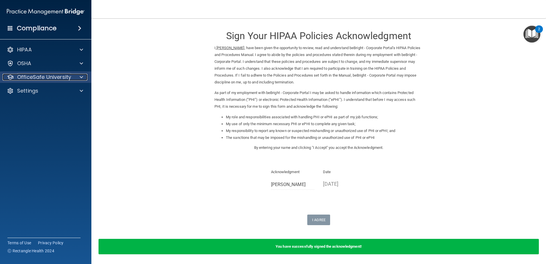
click at [28, 78] on p "OfficeSafe University" at bounding box center [44, 77] width 54 height 7
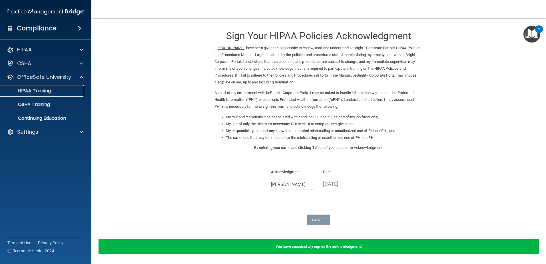
click at [34, 91] on p "HIPAA Training" at bounding box center [27, 91] width 47 height 6
